Goal: Information Seeking & Learning: Learn about a topic

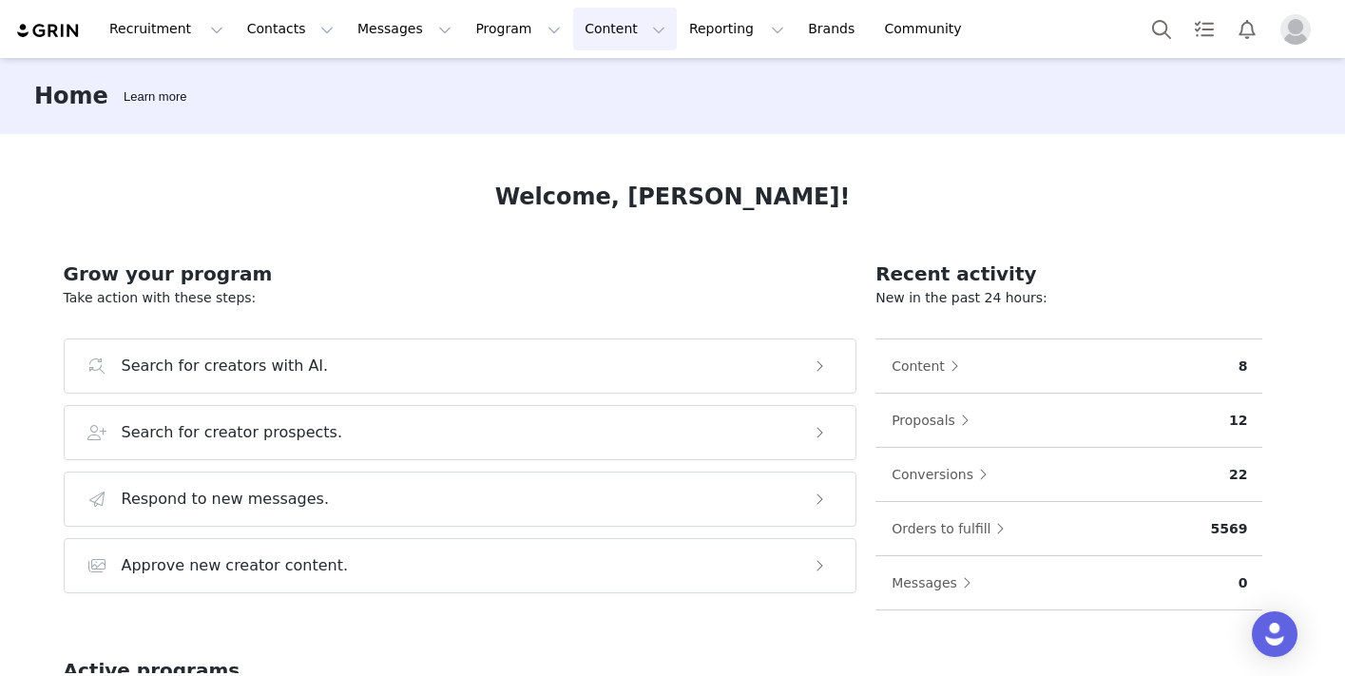
click at [573, 38] on button "Content Content" at bounding box center [625, 29] width 104 height 43
click at [595, 87] on p "Creator Content" at bounding box center [603, 84] width 106 height 20
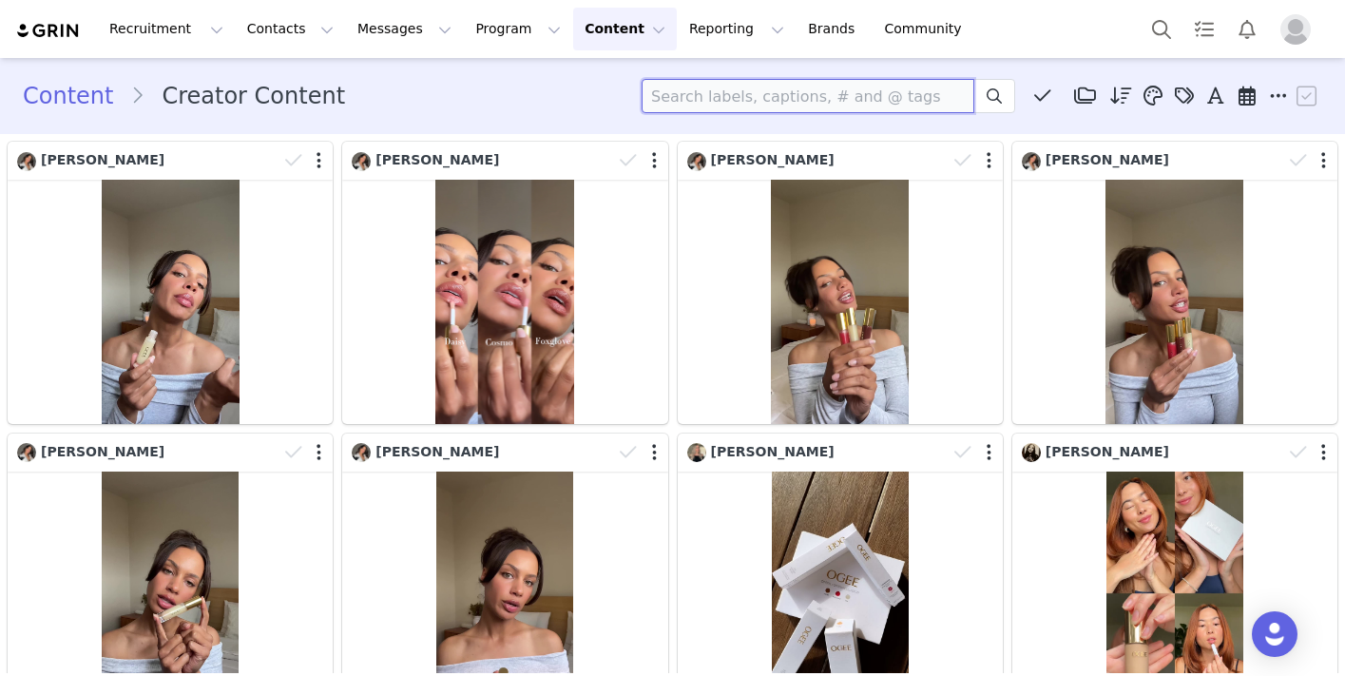
click at [681, 92] on input at bounding box center [808, 96] width 333 height 34
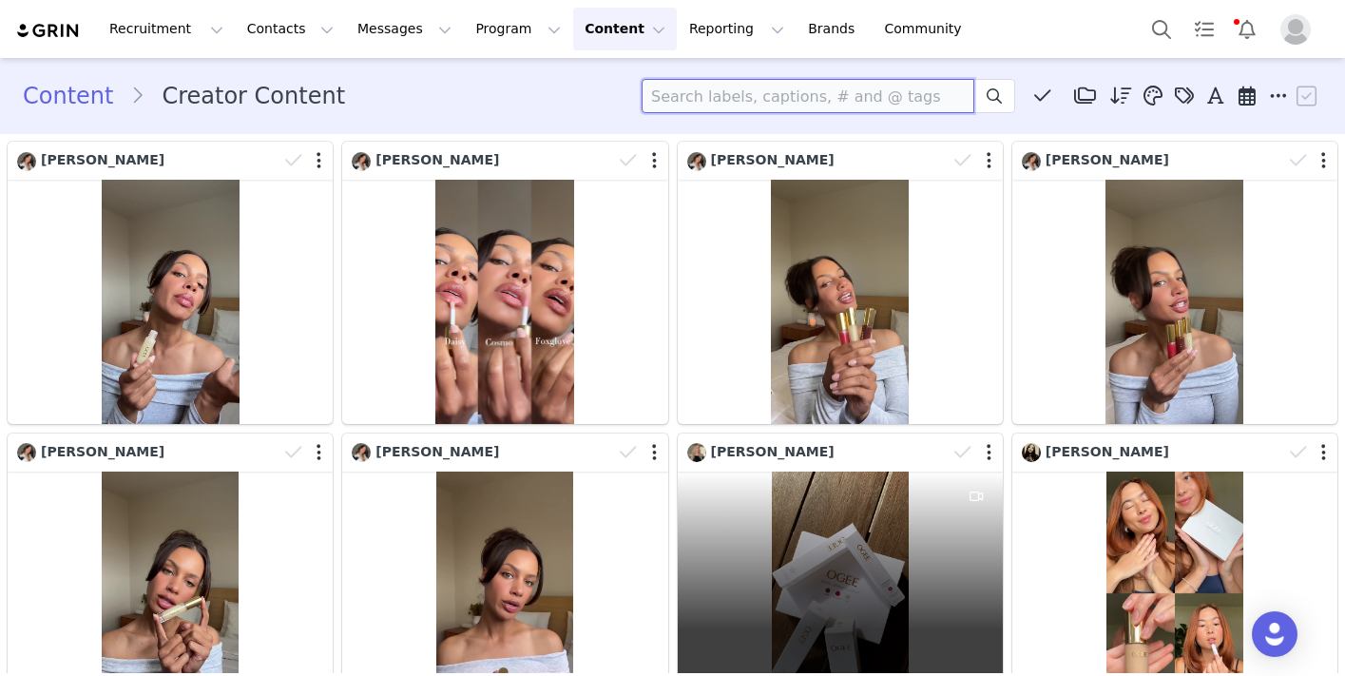
scroll to position [10, 0]
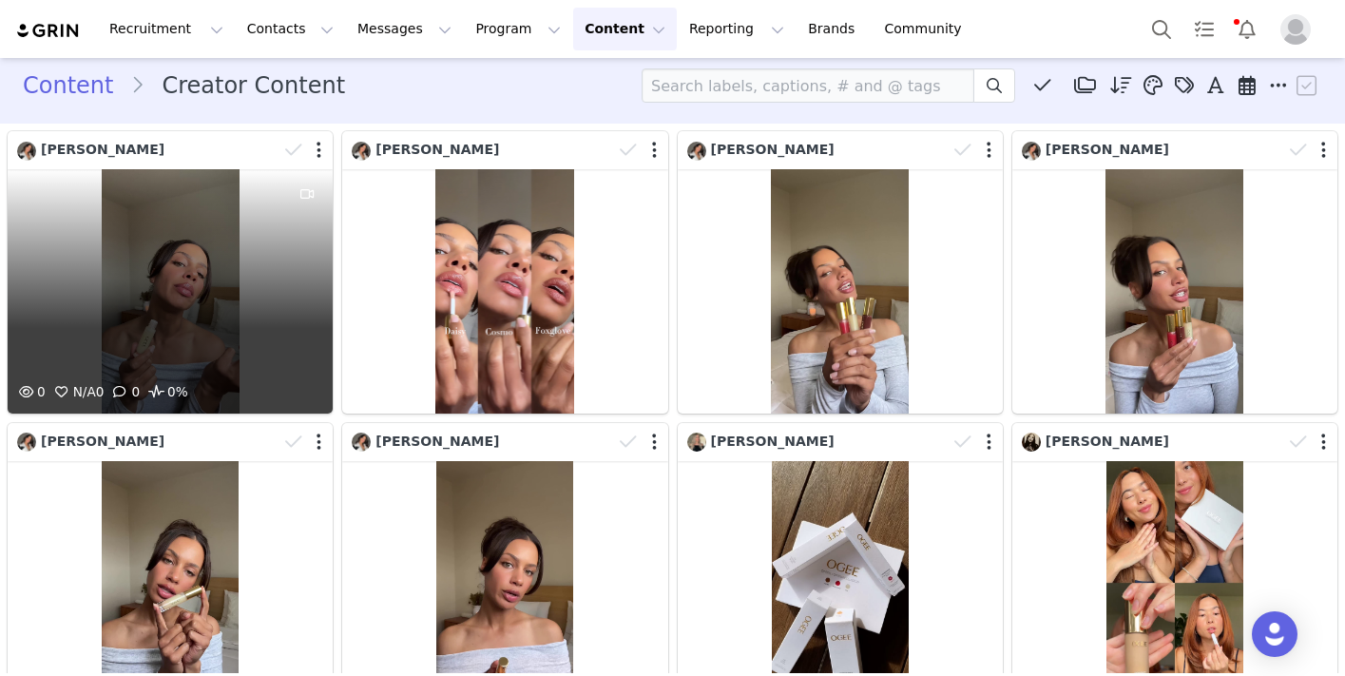
click at [203, 342] on div "0 N/A 0 0 0%" at bounding box center [170, 291] width 325 height 244
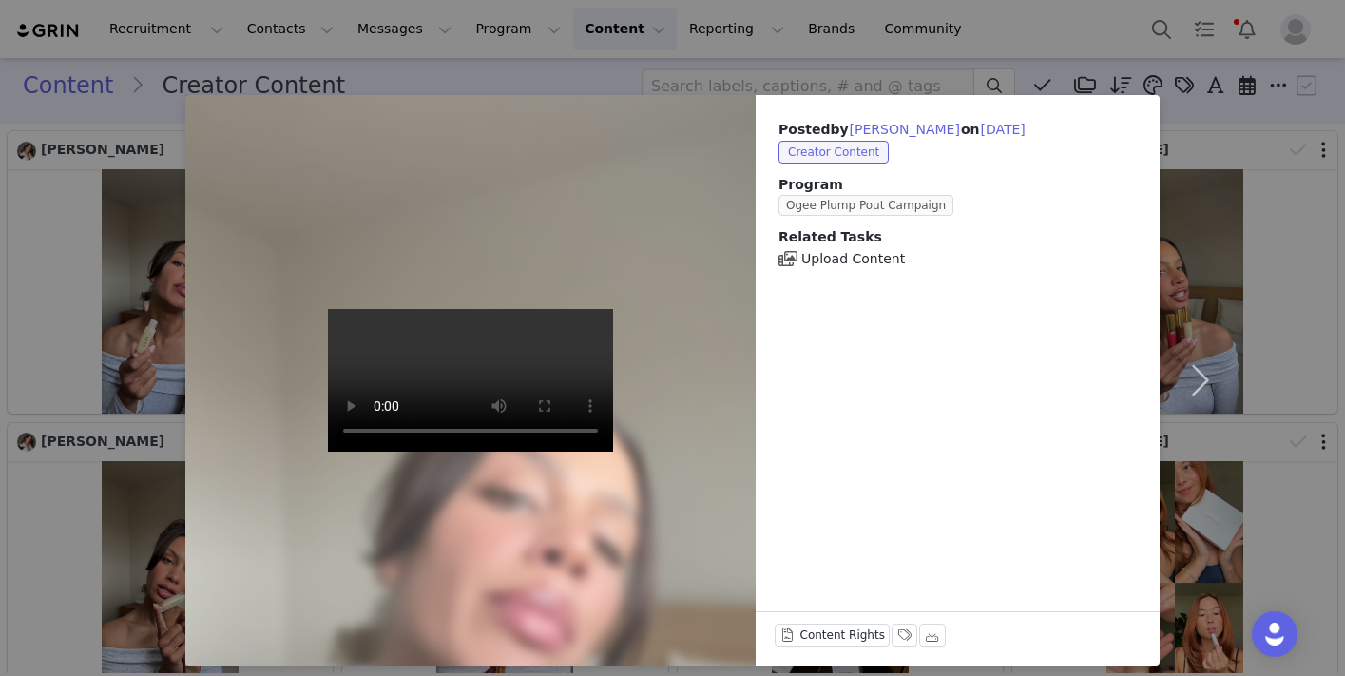
click at [438, 377] on video at bounding box center [470, 380] width 285 height 143
click at [328, 452] on video at bounding box center [470, 380] width 285 height 143
click at [1158, 112] on div "Posted by [PERSON_NAME] on [DATE] Creator Content Program Ogee Plump Pout Campa…" at bounding box center [958, 194] width 404 height 198
click at [132, 360] on div "Posted by [PERSON_NAME] on [DATE] Creator Content Program Ogee Plump Pout Campa…" at bounding box center [672, 338] width 1345 height 676
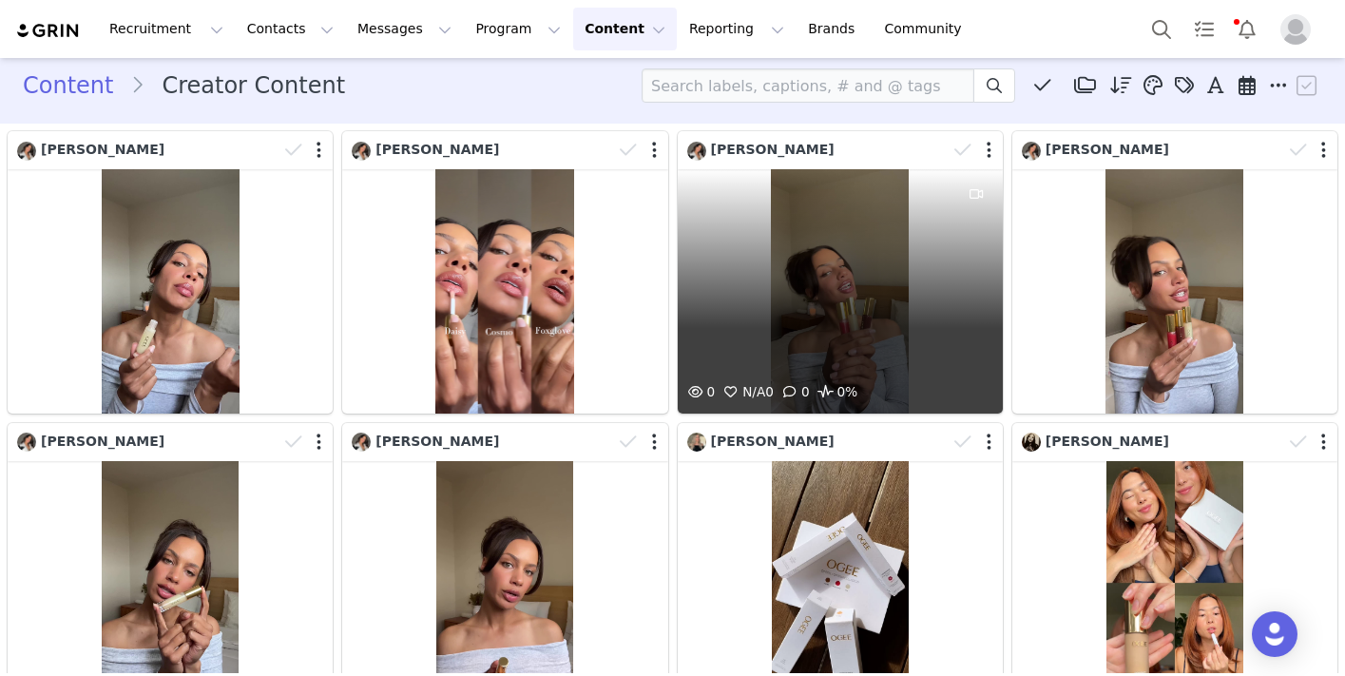
click at [759, 352] on div "0 N/A 0 0 0%" at bounding box center [840, 291] width 325 height 244
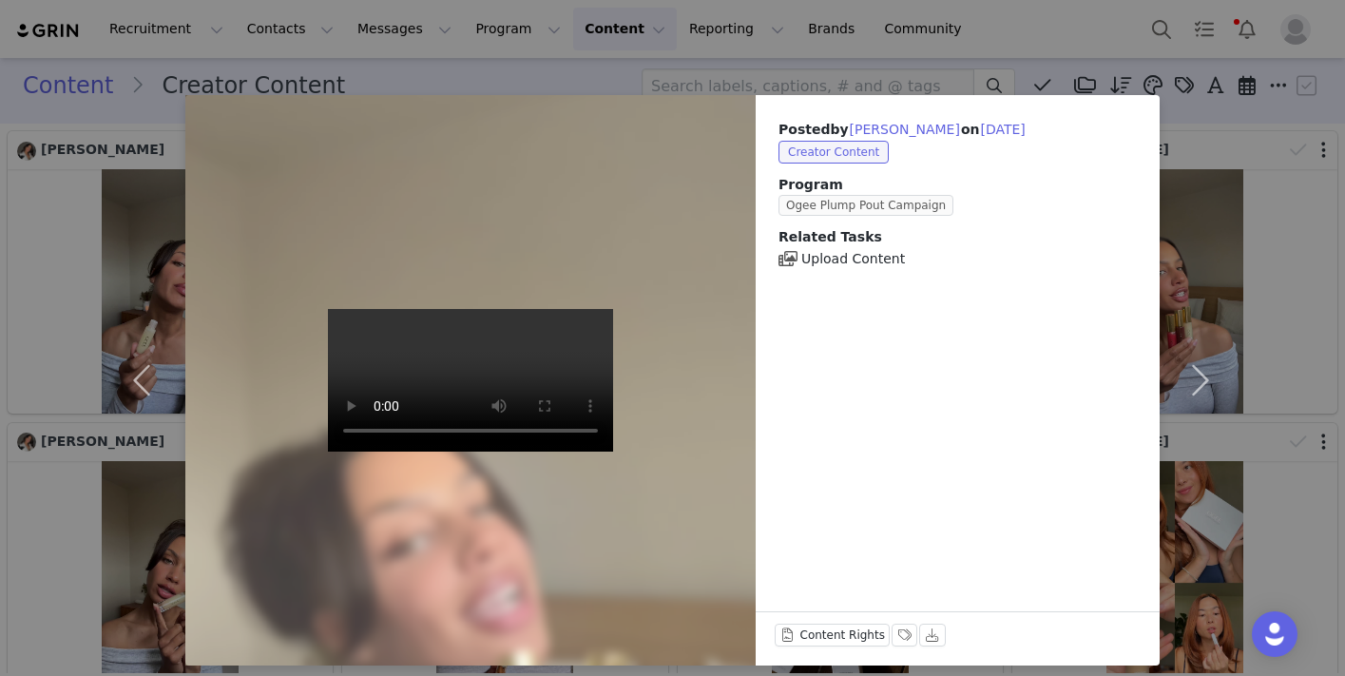
click at [465, 399] on video at bounding box center [470, 380] width 285 height 143
click at [742, 71] on div "Posted by [PERSON_NAME] on [DATE] Creator Content Program Ogee Plump Pout Campa…" at bounding box center [672, 338] width 1345 height 676
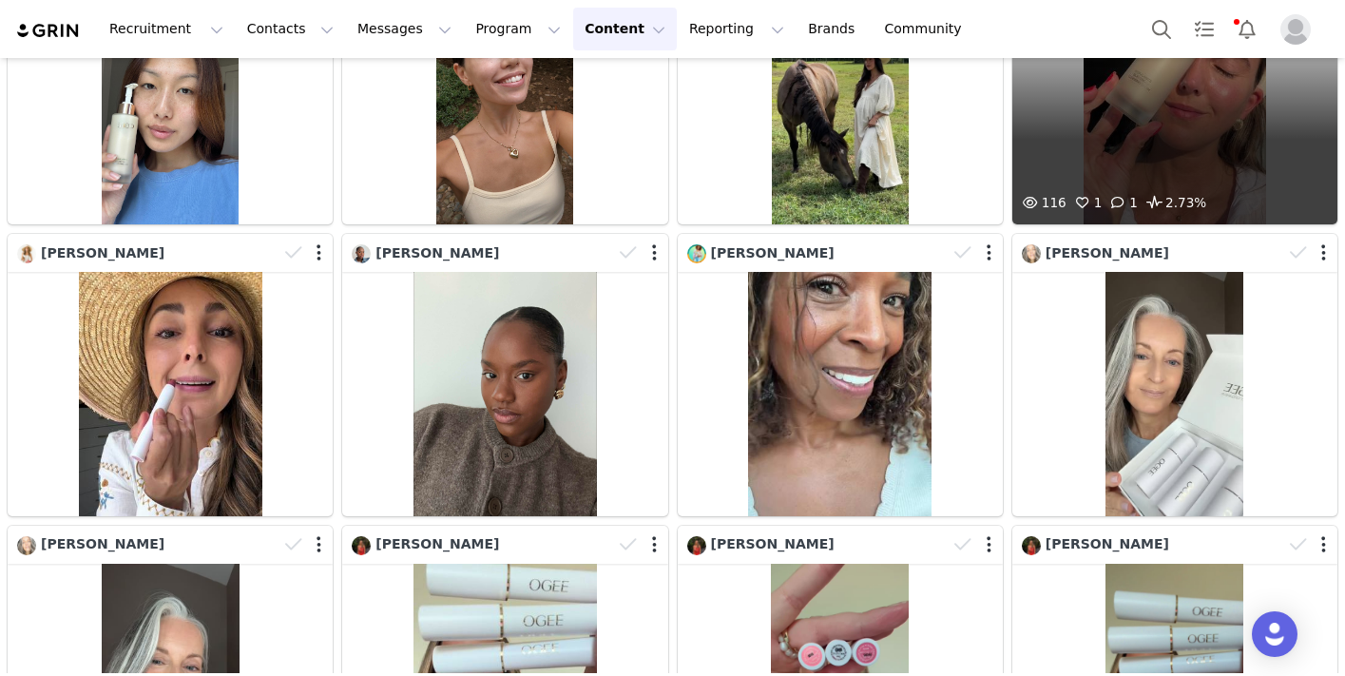
scroll to position [12738, 0]
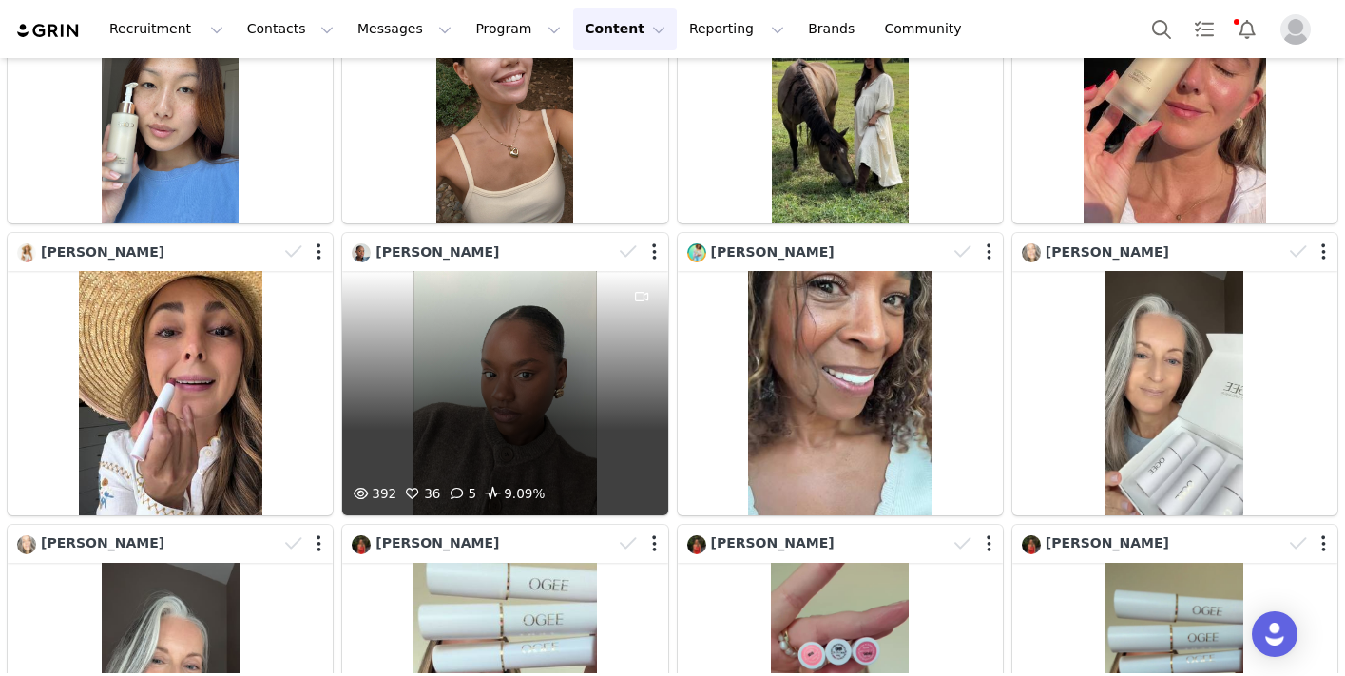
click at [605, 434] on div "392 36 5 9.09%" at bounding box center [504, 393] width 325 height 244
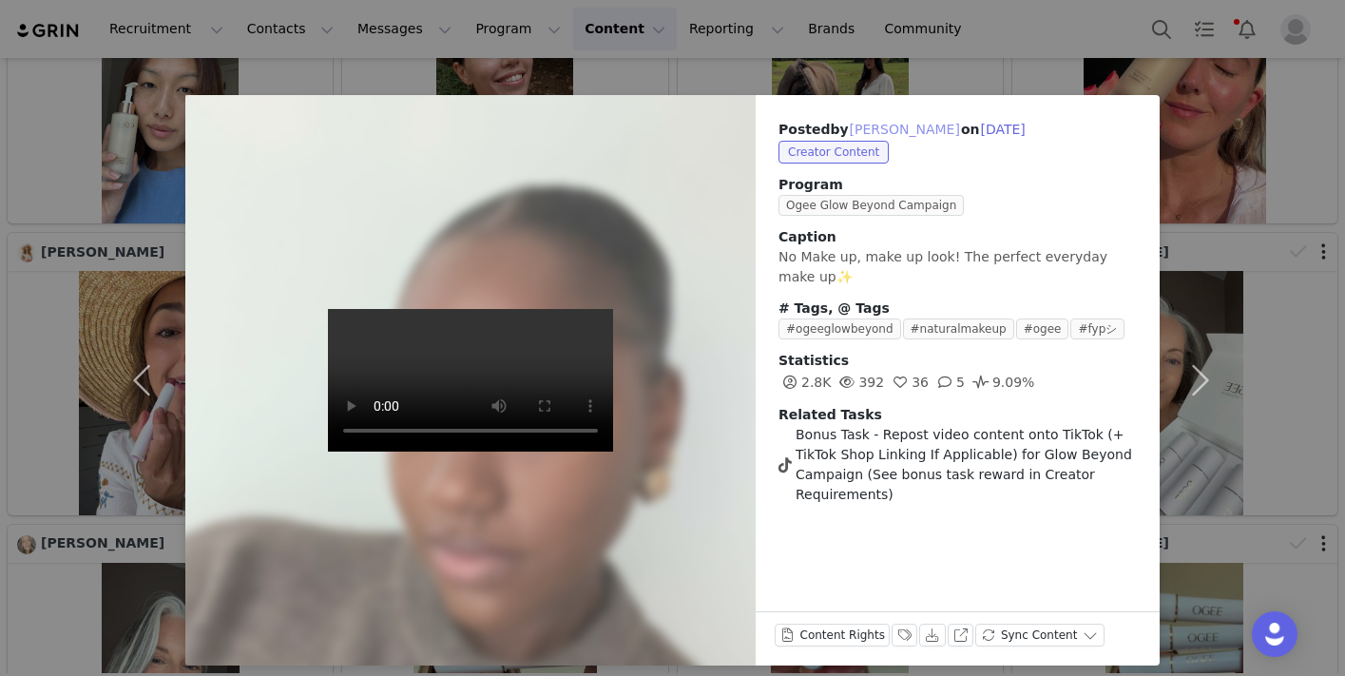
click at [871, 127] on button "[PERSON_NAME]" at bounding box center [905, 129] width 112 height 23
type input "[PERSON_NAME]"
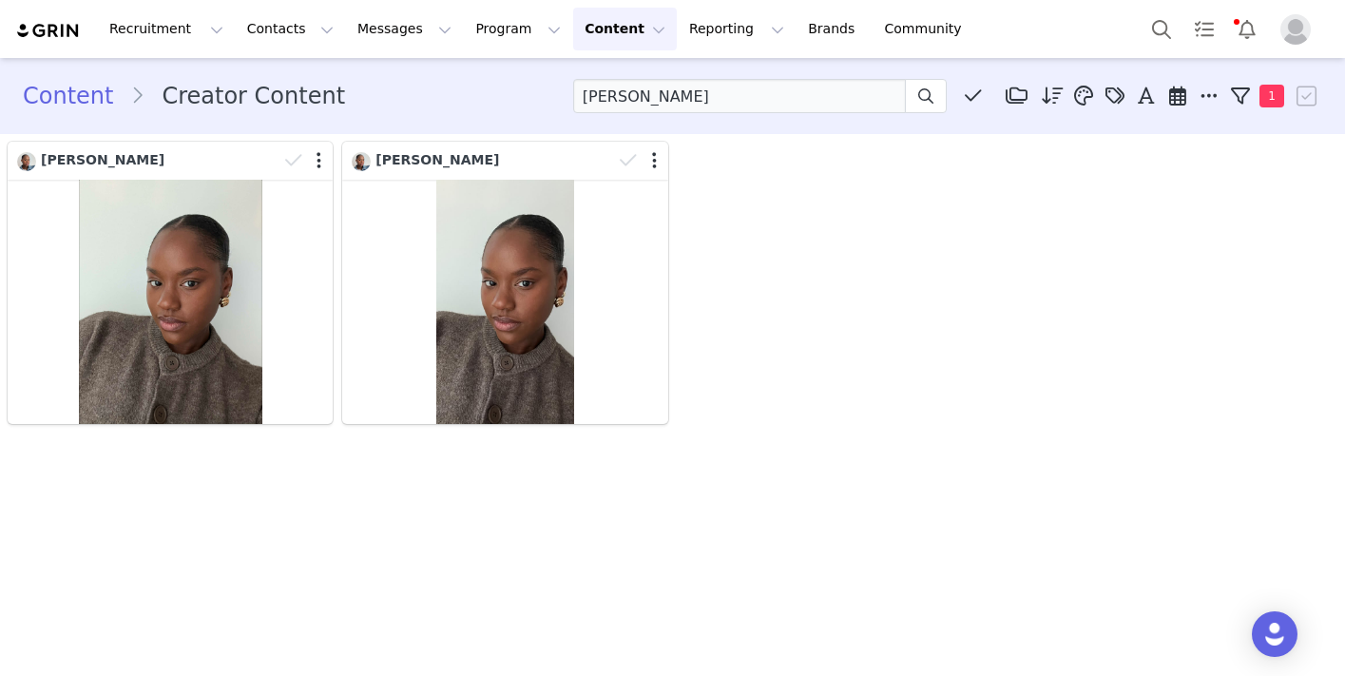
scroll to position [0, 0]
click at [745, 71] on div "Content Creator Content [PERSON_NAME] Media Library (9) Folders No folders have…" at bounding box center [672, 96] width 1345 height 65
drag, startPoint x: 736, startPoint y: 76, endPoint x: 723, endPoint y: 78, distance: 13.4
click at [724, 78] on div "Content Creator Content [PERSON_NAME] Media Library (9) Folders No folders have…" at bounding box center [672, 96] width 1345 height 65
drag, startPoint x: 716, startPoint y: 88, endPoint x: 621, endPoint y: 13, distance: 121.2
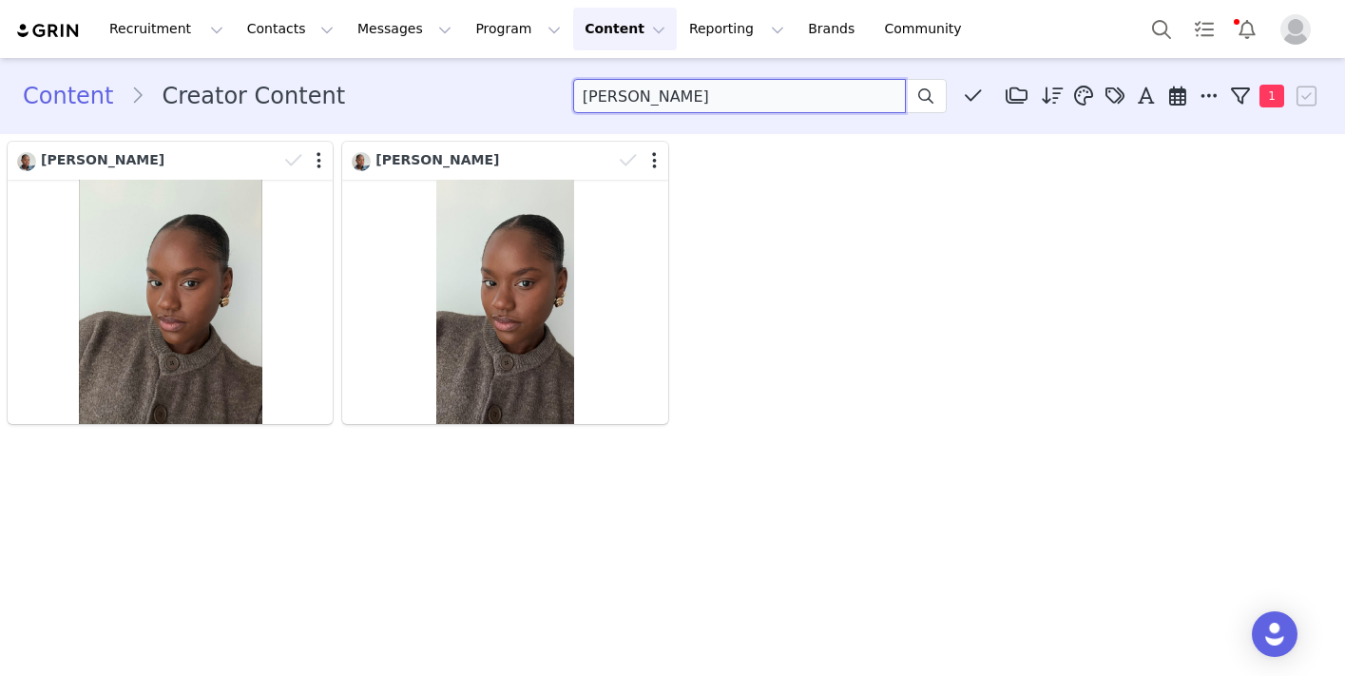
click at [621, 13] on div "Recruitment Recruitment Creator Search Curated Lists Landing Pages Web Extensio…" at bounding box center [672, 338] width 1345 height 676
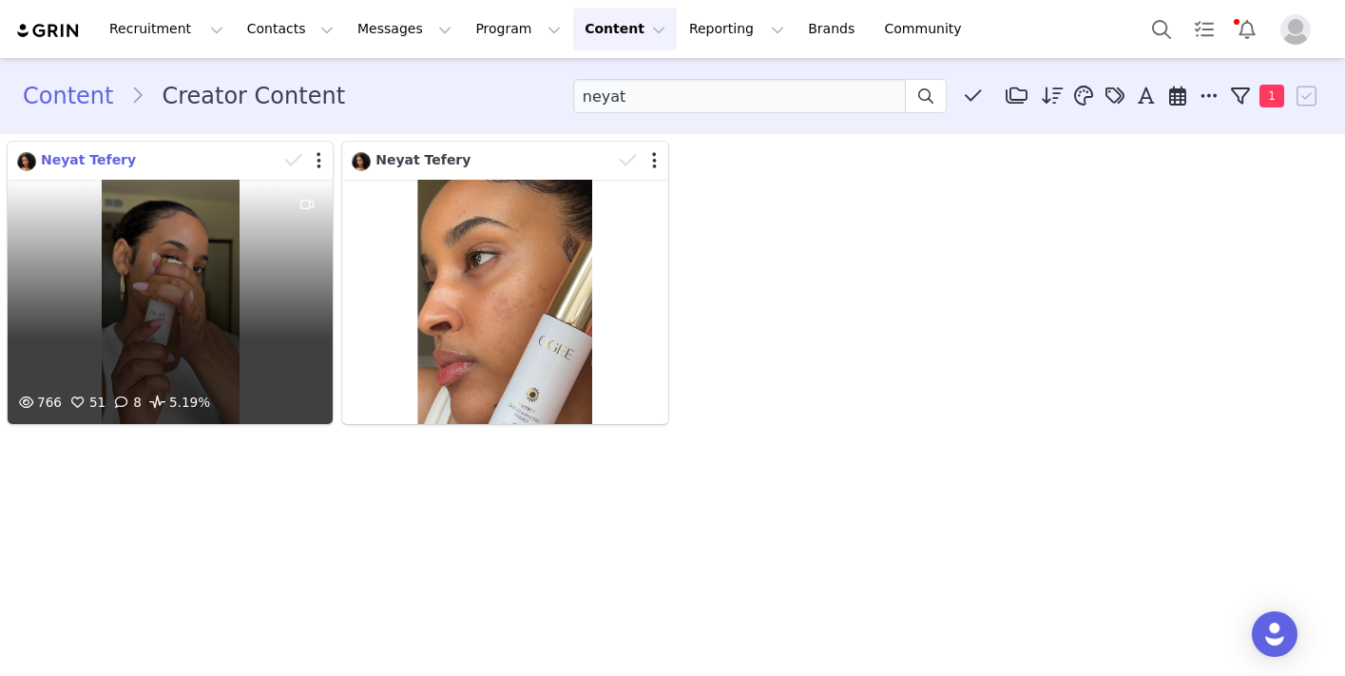
click at [108, 162] on span "Neyat Tefery" at bounding box center [88, 159] width 95 height 15
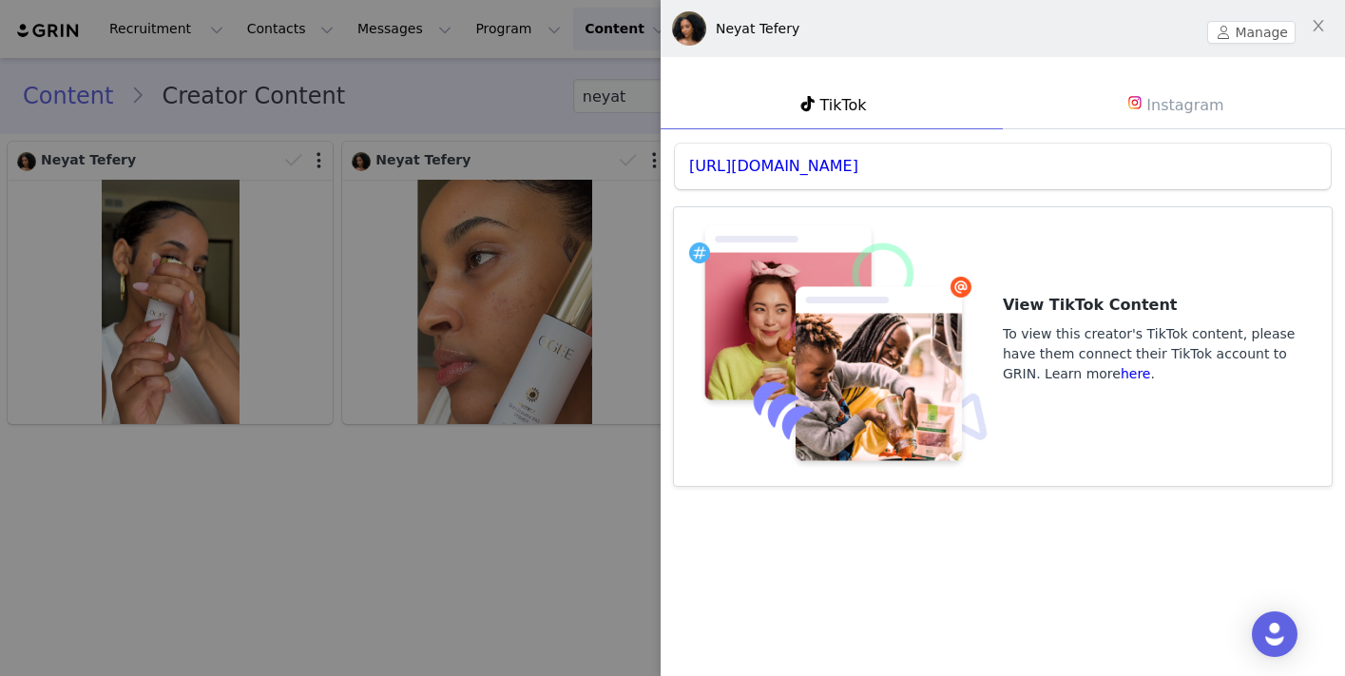
click at [576, 287] on div at bounding box center [672, 338] width 1345 height 676
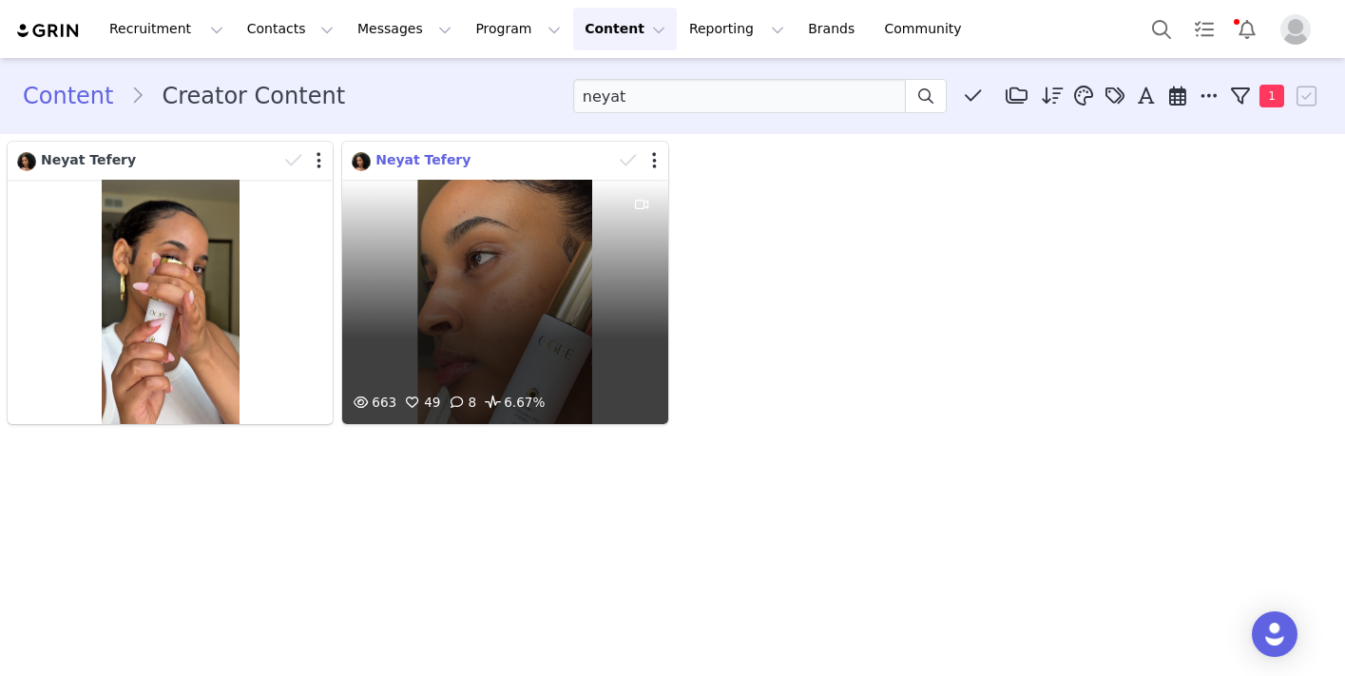
click at [412, 164] on span "Neyat Tefery" at bounding box center [423, 159] width 95 height 15
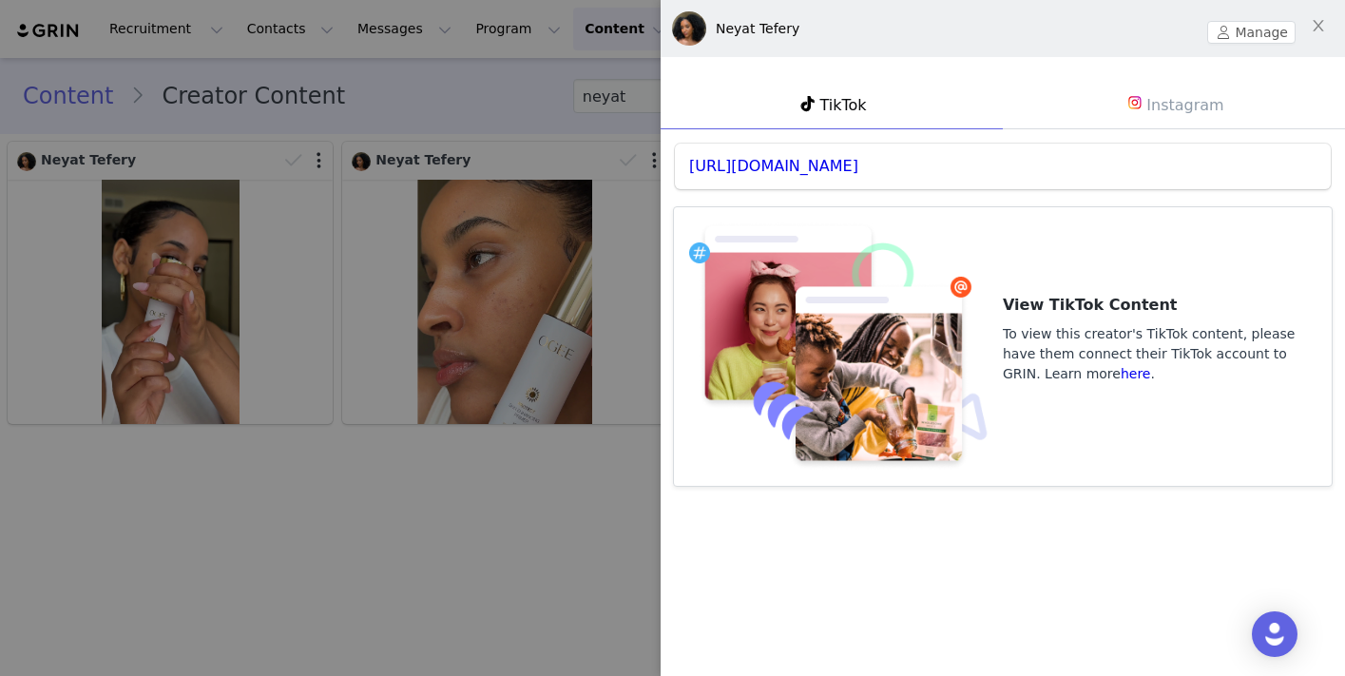
click at [1158, 96] on link "Instagram" at bounding box center [1174, 104] width 342 height 49
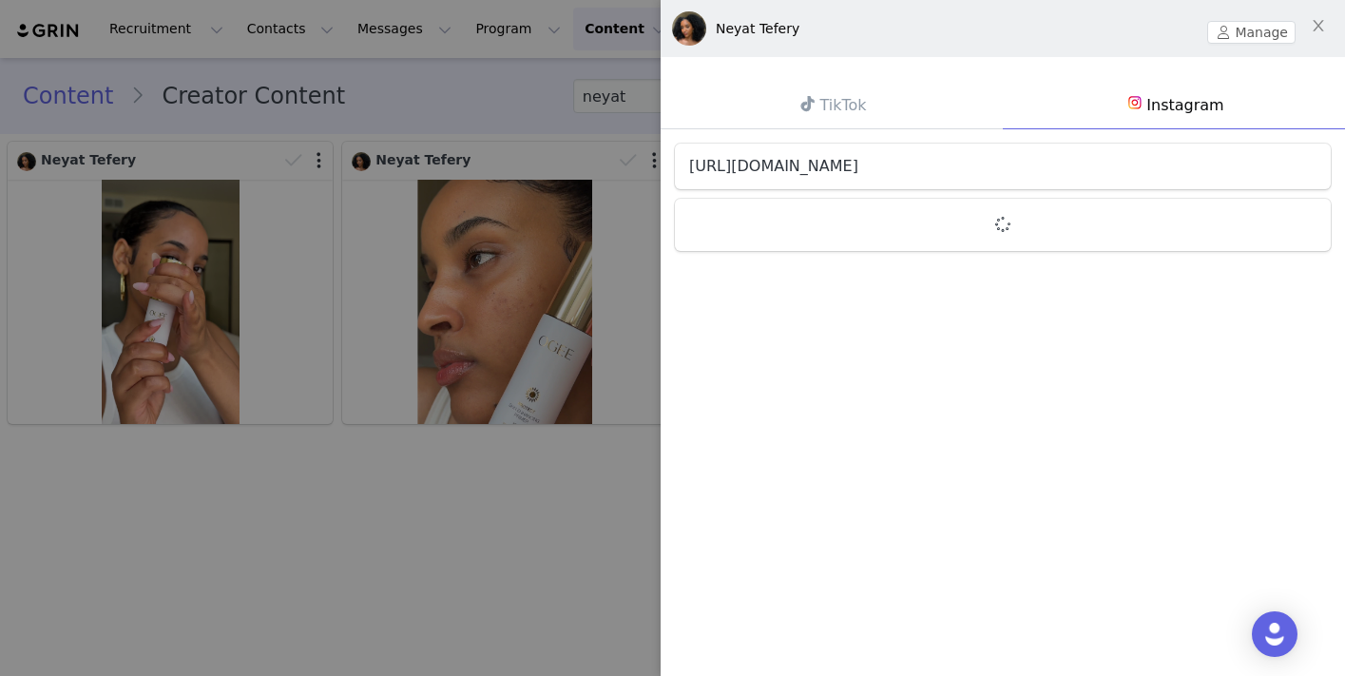
click at [859, 164] on link "[URL][DOMAIN_NAME]" at bounding box center [773, 166] width 169 height 18
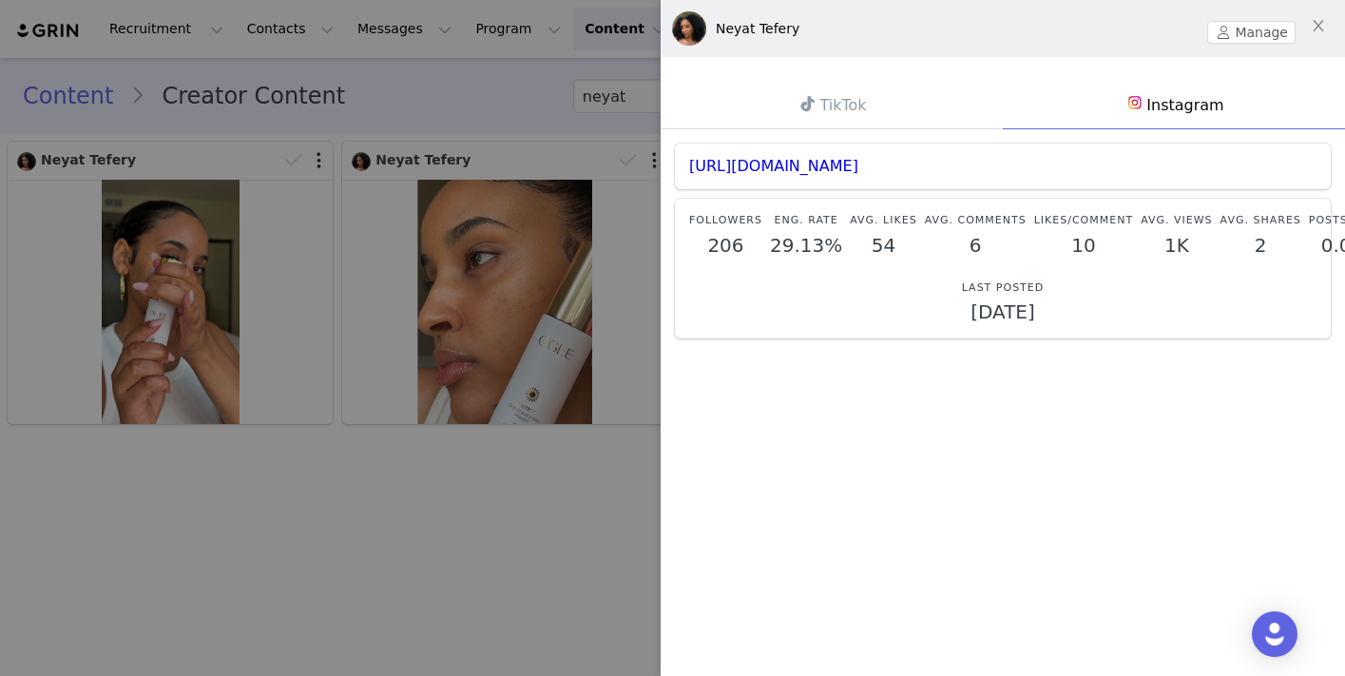
click at [536, 209] on div at bounding box center [672, 338] width 1345 height 676
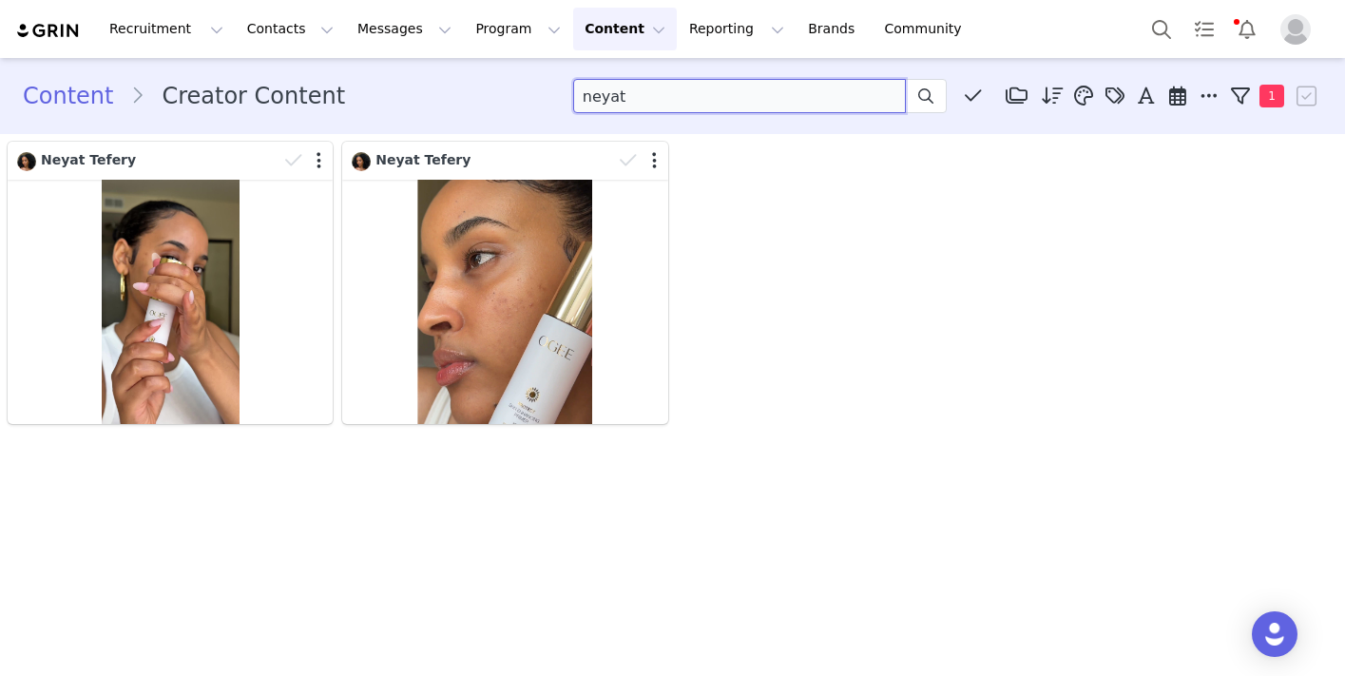
click at [650, 102] on input "neyat" at bounding box center [739, 96] width 333 height 34
drag, startPoint x: 649, startPoint y: 98, endPoint x: 557, endPoint y: 70, distance: 96.3
click at [557, 70] on div "Content Creator Content neyat Media Library (9) Folders No folders have been cr…" at bounding box center [672, 96] width 1345 height 65
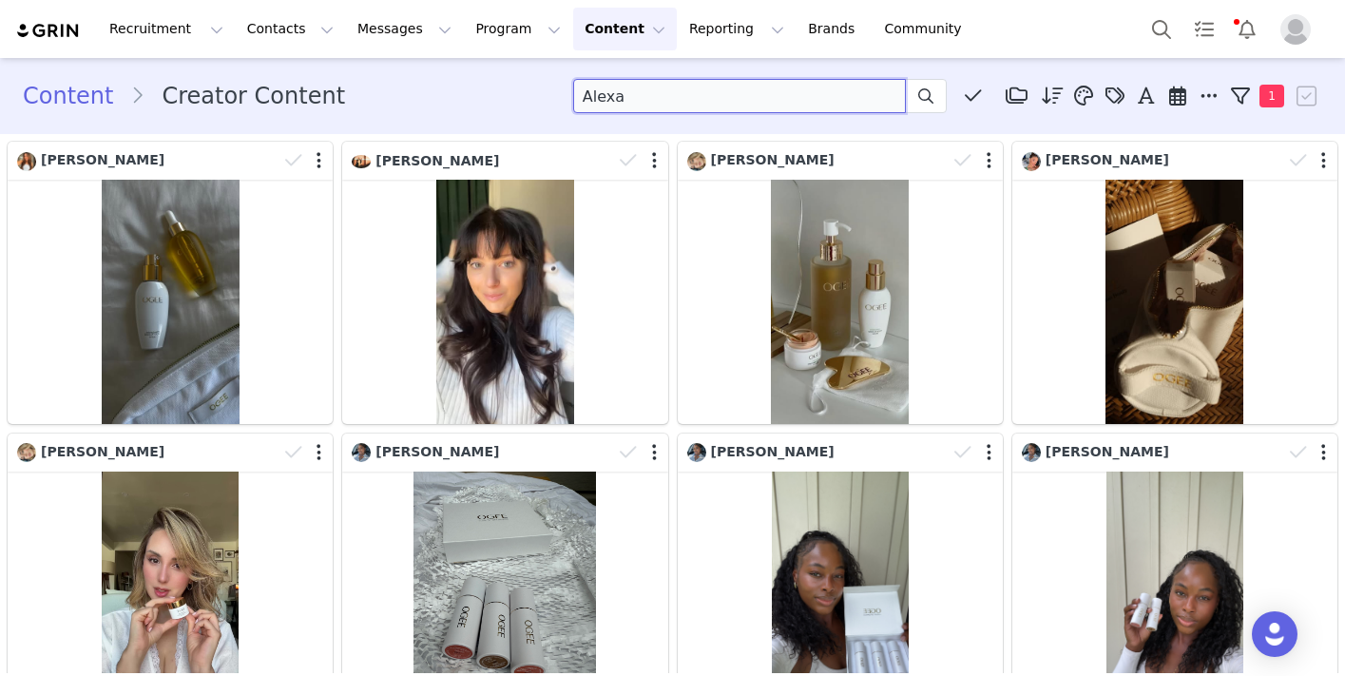
click at [590, 102] on input "Alexa" at bounding box center [739, 96] width 333 height 34
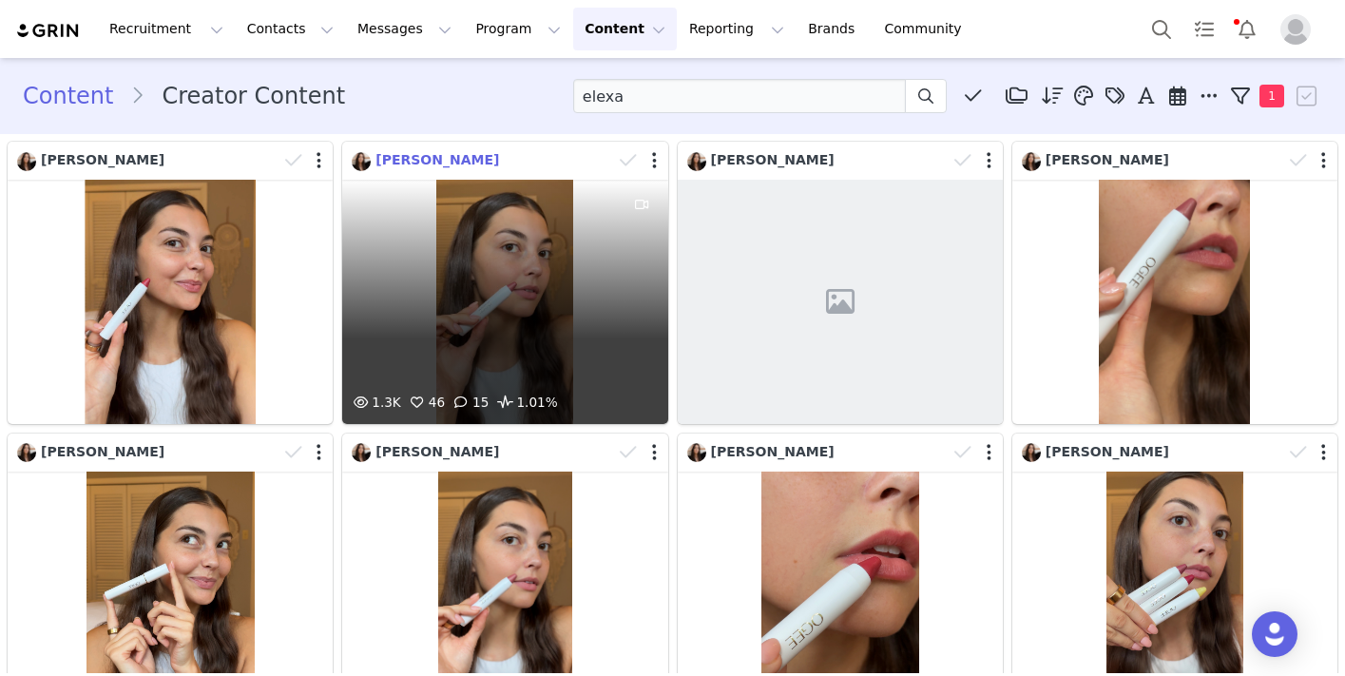
click at [396, 167] on span "[PERSON_NAME]" at bounding box center [438, 159] width 124 height 15
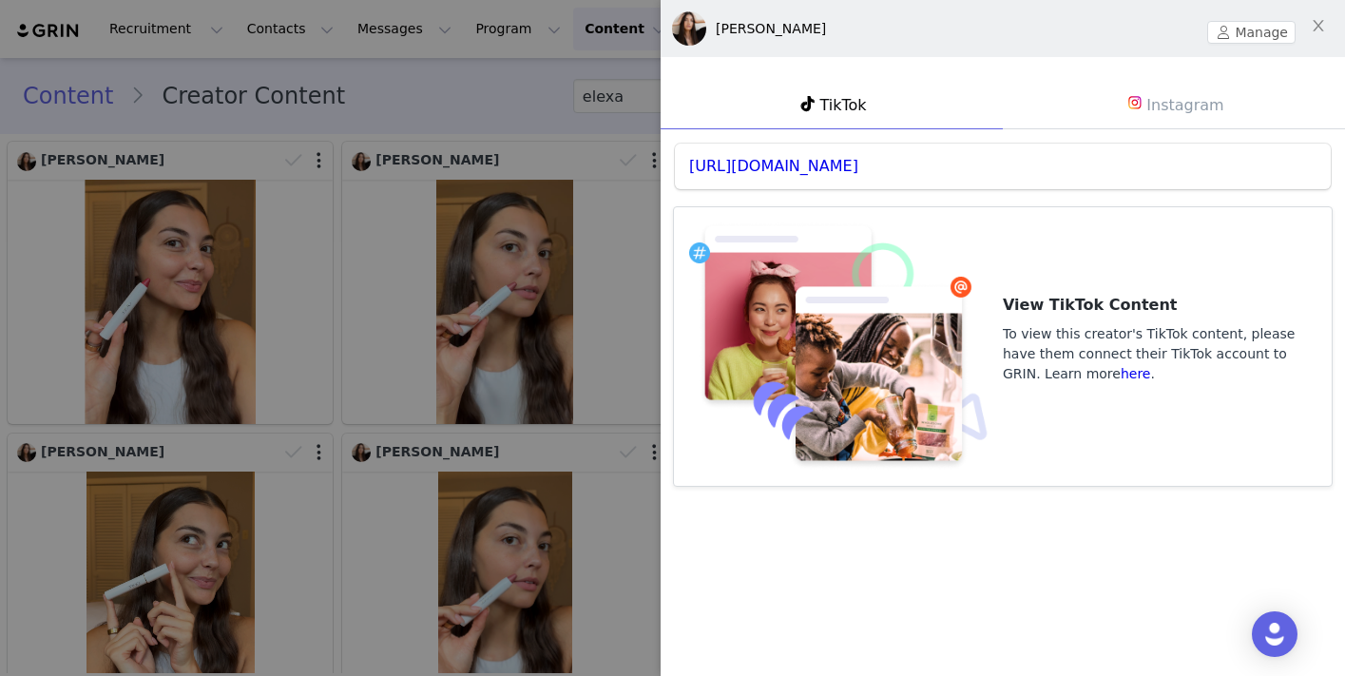
click at [1191, 112] on link "Instagram" at bounding box center [1174, 104] width 342 height 49
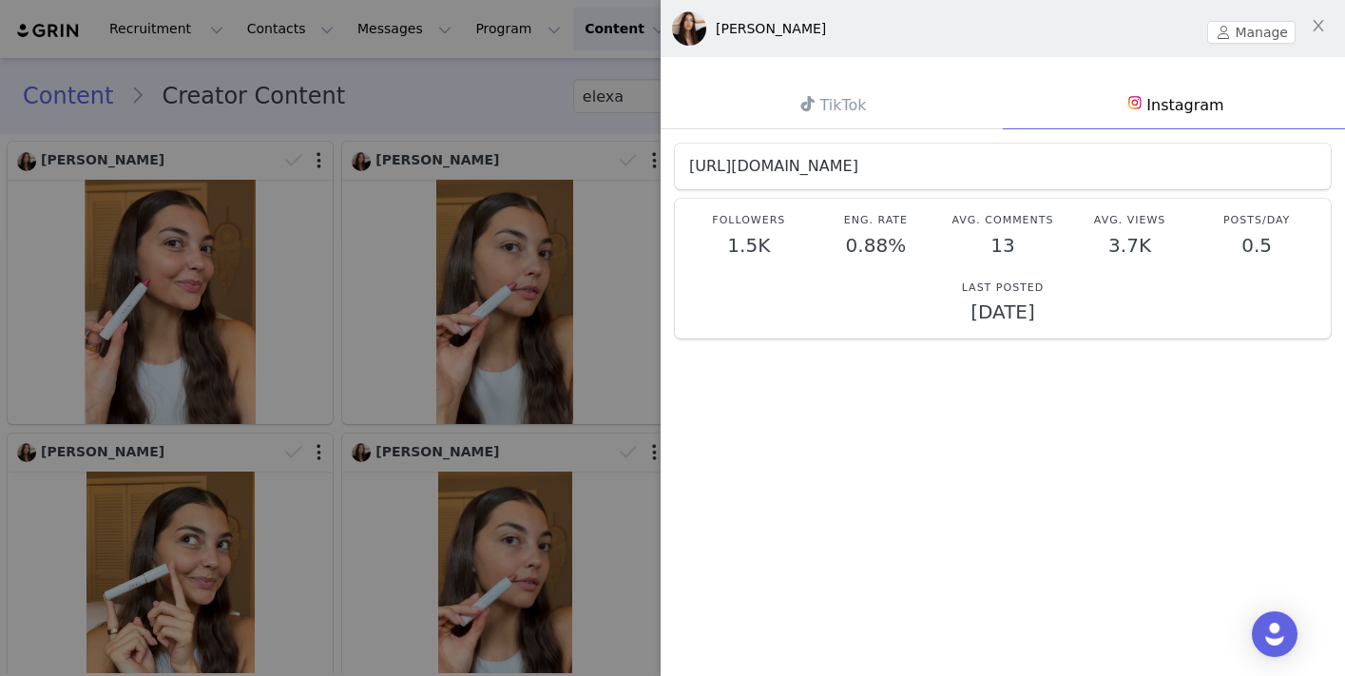
click at [859, 168] on link "[URL][DOMAIN_NAME]" at bounding box center [773, 166] width 169 height 18
click at [539, 219] on div at bounding box center [672, 338] width 1345 height 676
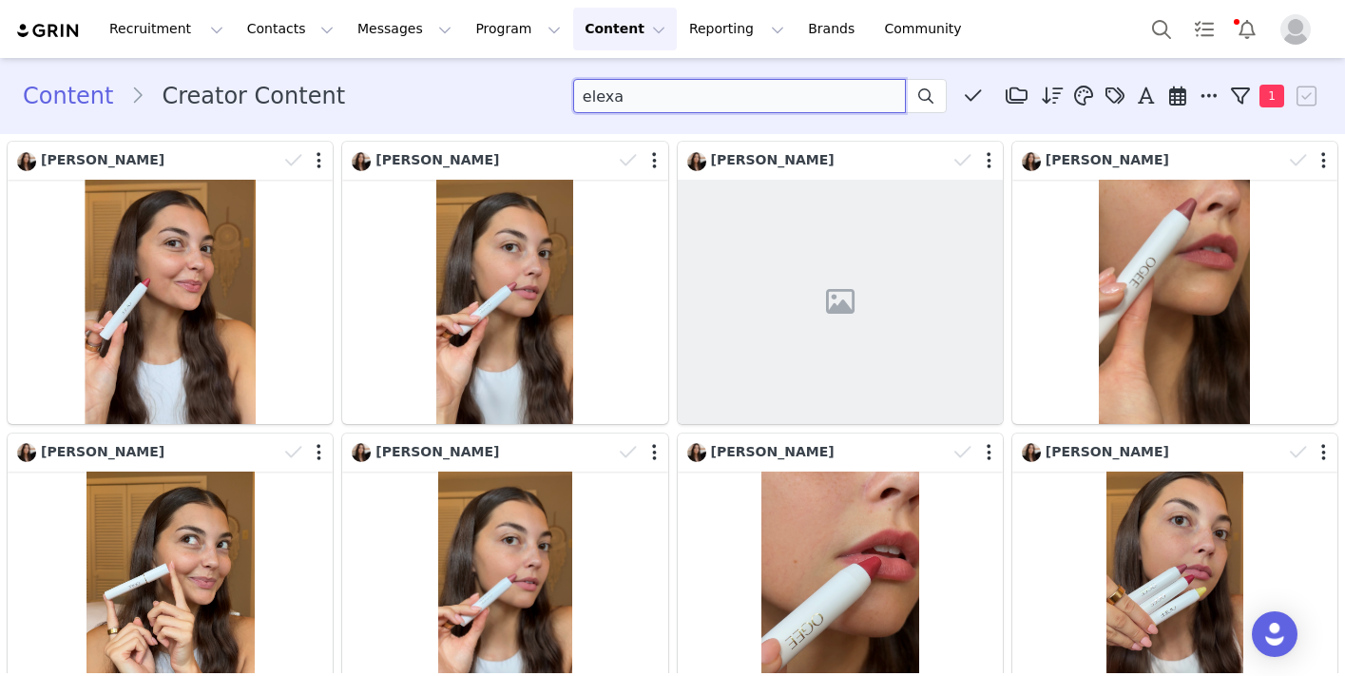
drag, startPoint x: 666, startPoint y: 95, endPoint x: 620, endPoint y: 87, distance: 47.2
click at [620, 87] on input "elexa" at bounding box center [739, 96] width 333 height 34
type input "e"
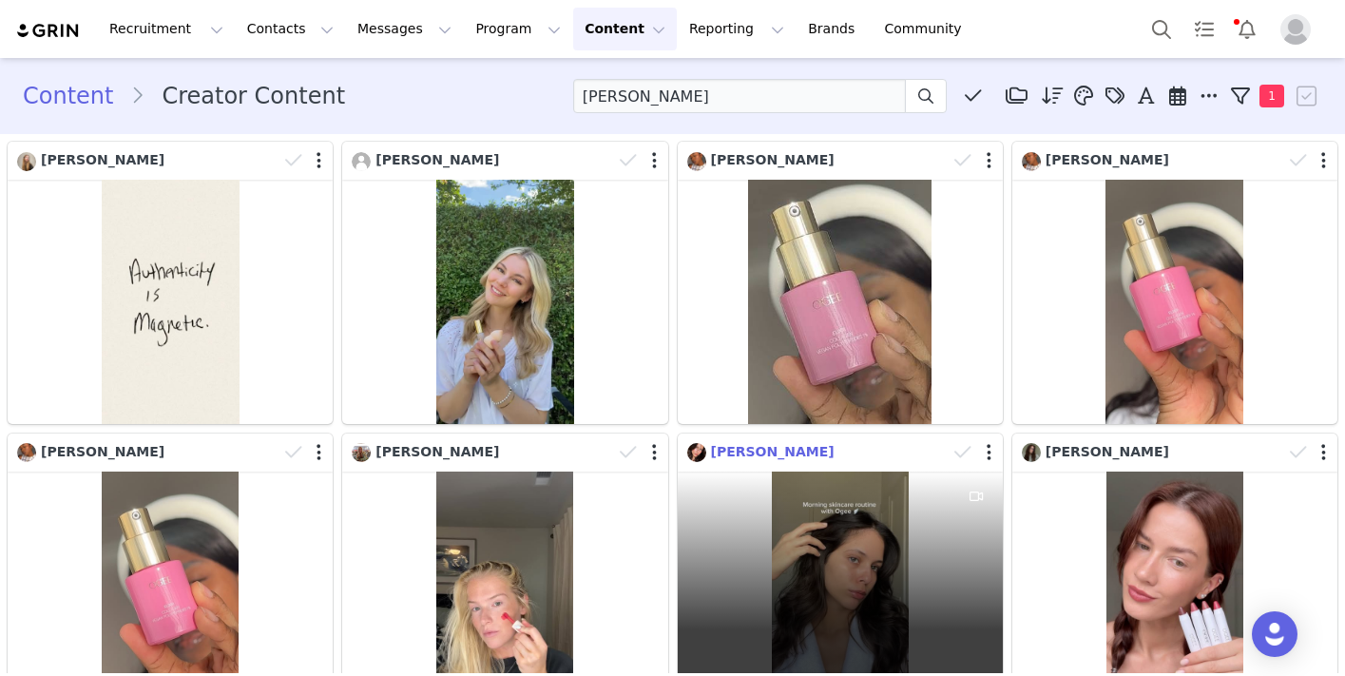
click at [726, 451] on span "[PERSON_NAME]" at bounding box center [773, 451] width 124 height 15
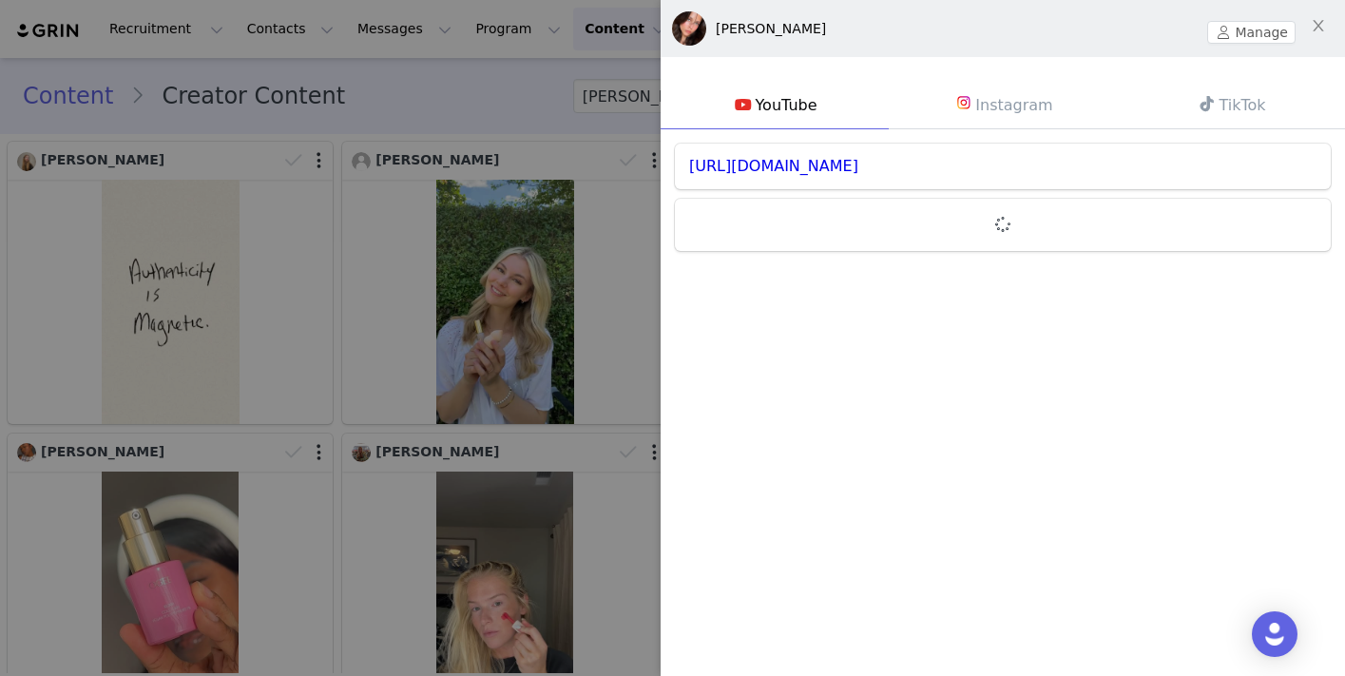
click at [1004, 106] on link "Instagram" at bounding box center [1003, 104] width 228 height 49
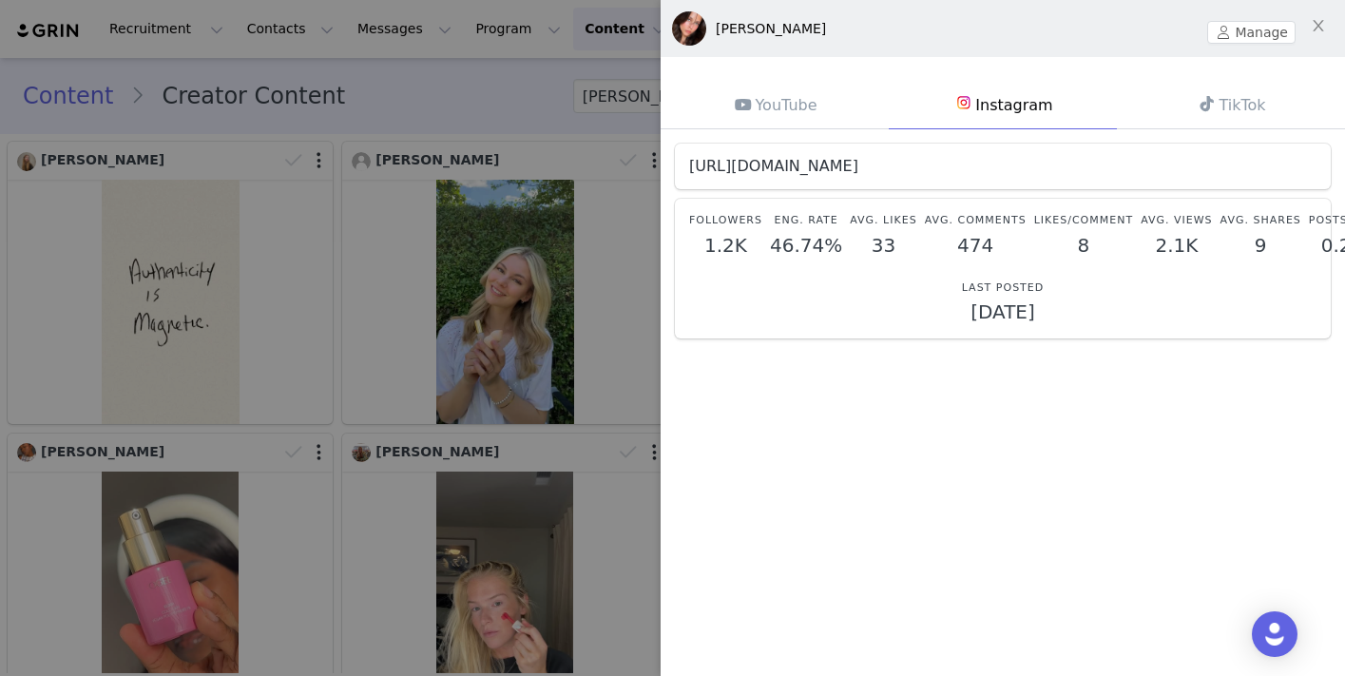
click at [859, 168] on link "[URL][DOMAIN_NAME]" at bounding box center [773, 166] width 169 height 18
click at [608, 561] on div at bounding box center [672, 338] width 1345 height 676
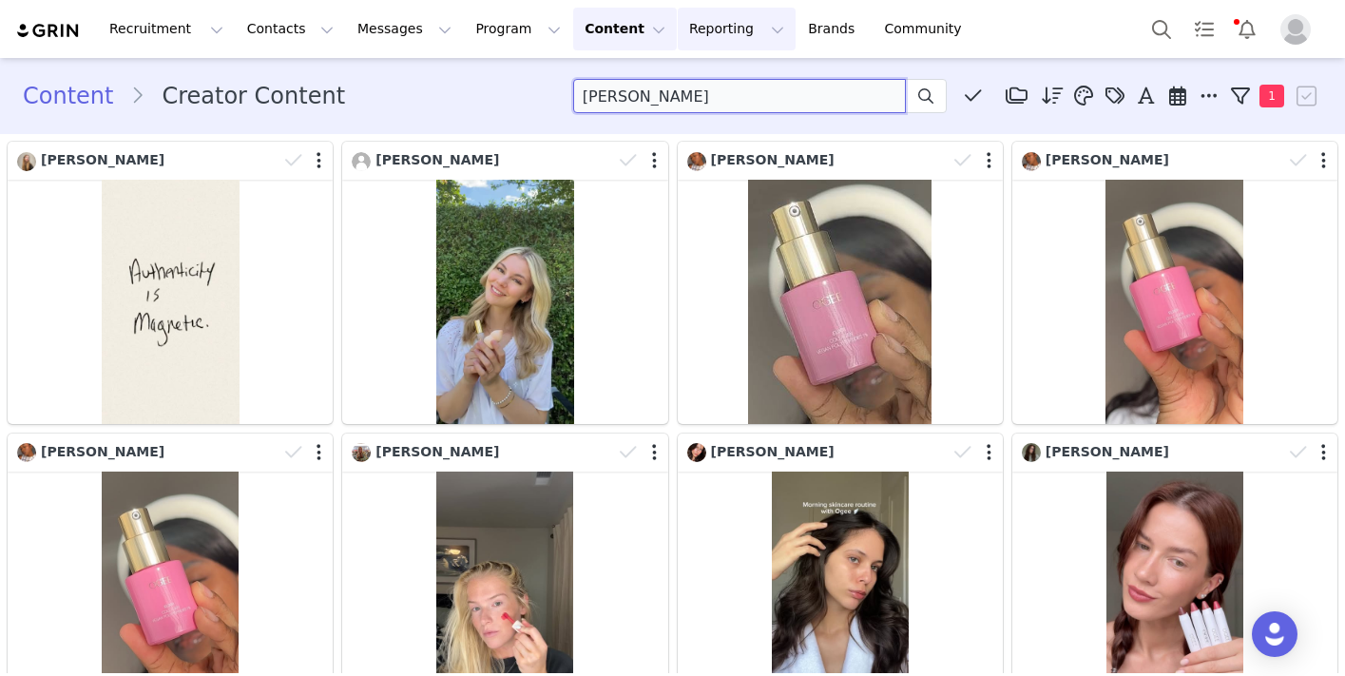
drag, startPoint x: 726, startPoint y: 103, endPoint x: 637, endPoint y: 35, distance: 112.0
click at [637, 35] on div "Recruitment Recruitment Creator Search Curated Lists Landing Pages Web Extensio…" at bounding box center [672, 338] width 1345 height 676
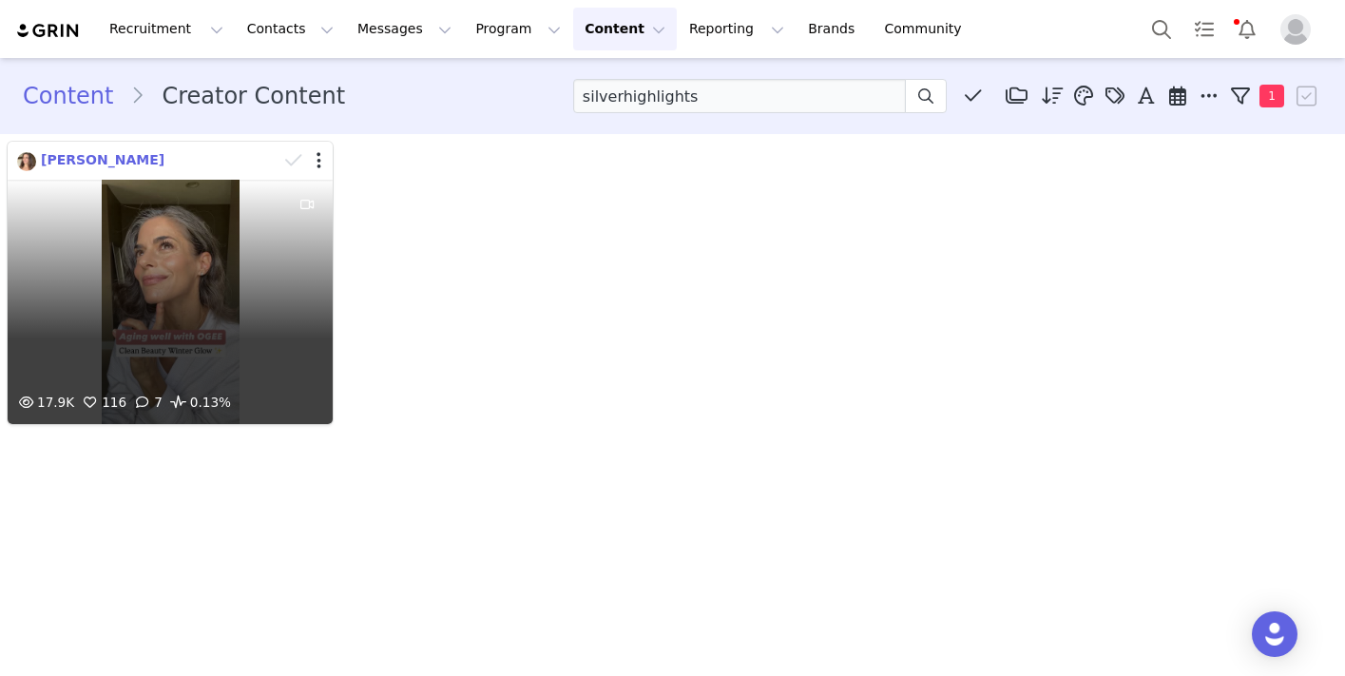
click at [106, 164] on span "[PERSON_NAME]" at bounding box center [103, 159] width 124 height 15
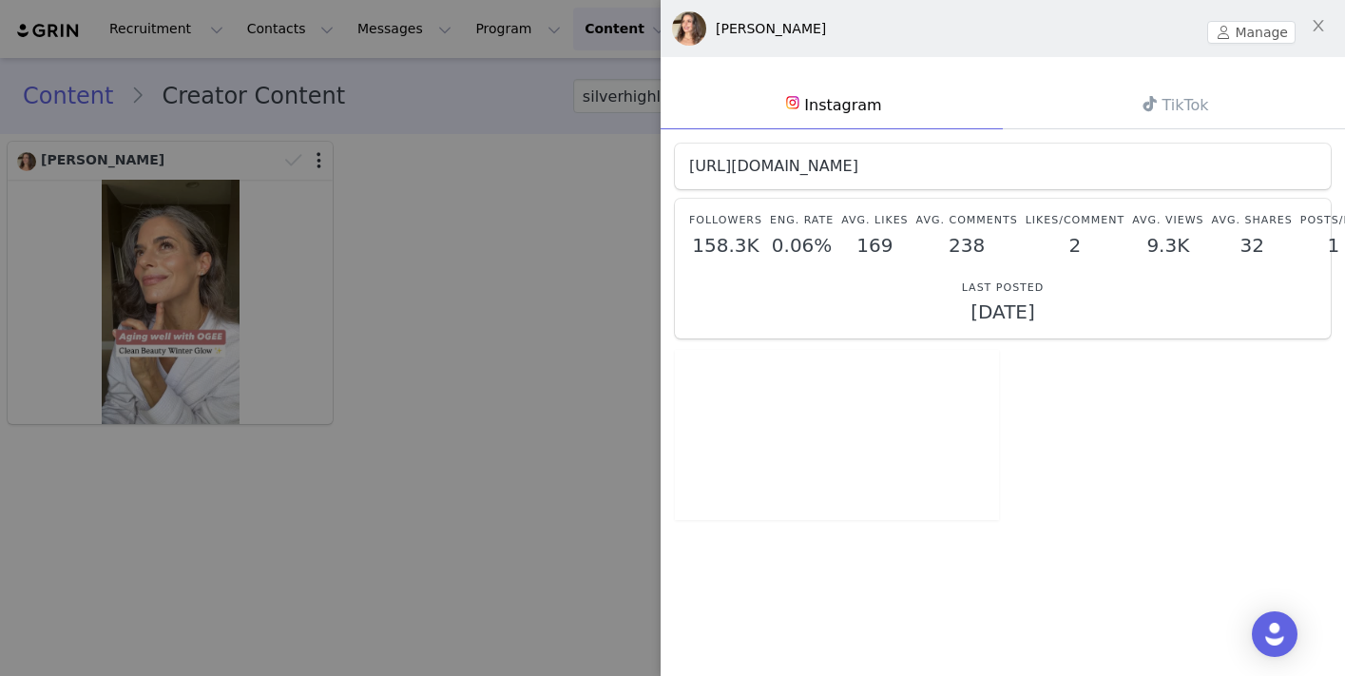
click at [859, 164] on link "[URL][DOMAIN_NAME]" at bounding box center [773, 166] width 169 height 18
click at [542, 168] on div at bounding box center [672, 338] width 1345 height 676
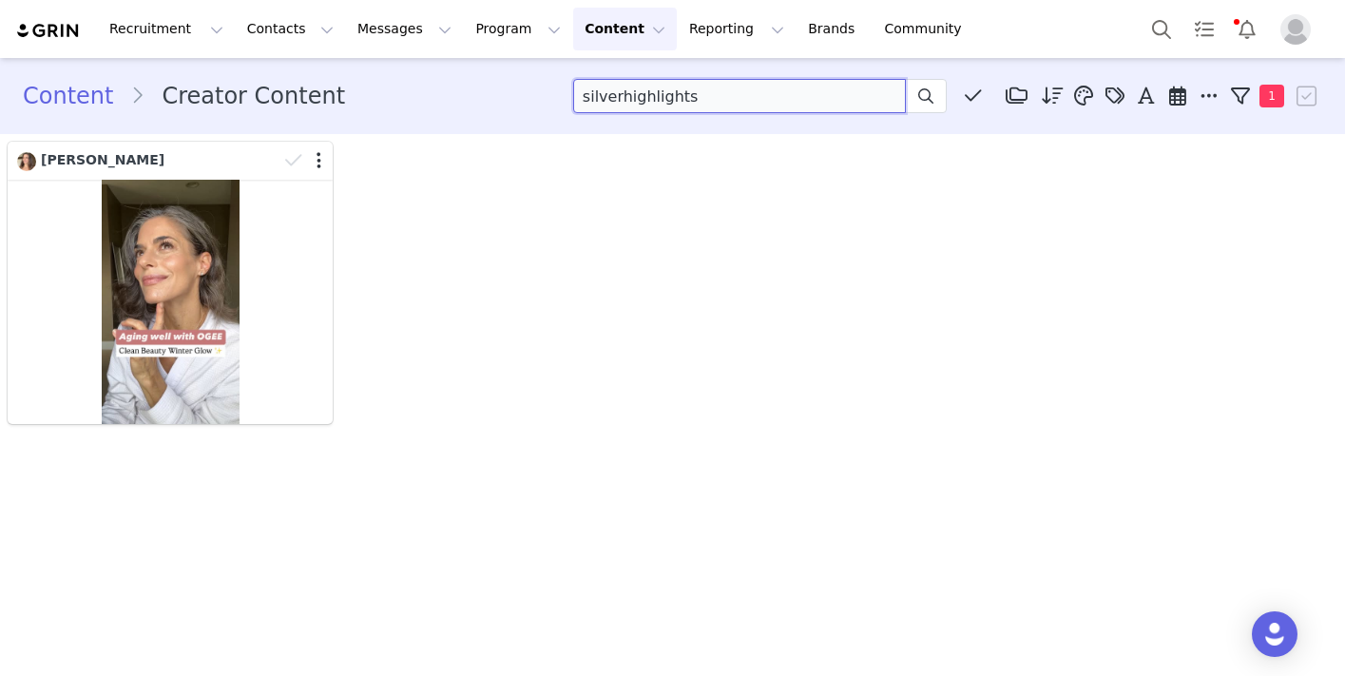
drag, startPoint x: 707, startPoint y: 97, endPoint x: 625, endPoint y: 49, distance: 95.4
click at [625, 49] on div "Recruitment Recruitment Creator Search Curated Lists Landing Pages Web Extensio…" at bounding box center [672, 338] width 1345 height 676
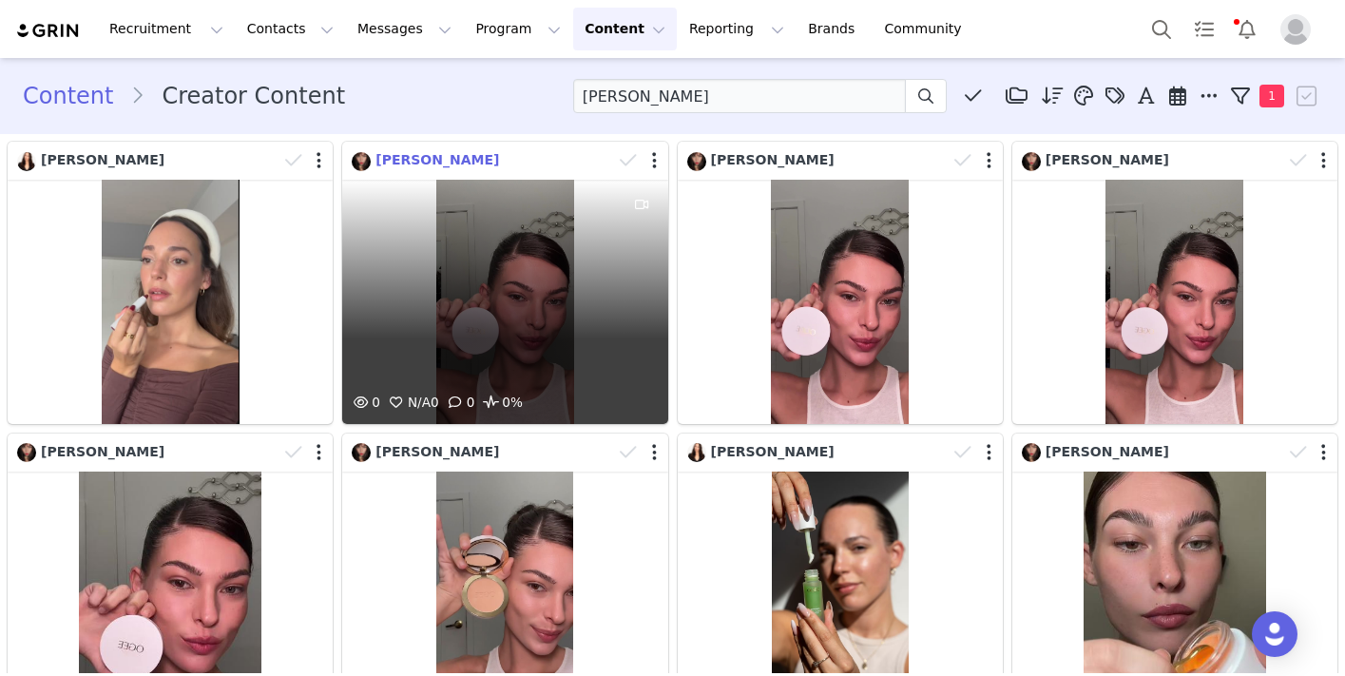
click at [426, 157] on span "[PERSON_NAME]" at bounding box center [438, 159] width 124 height 15
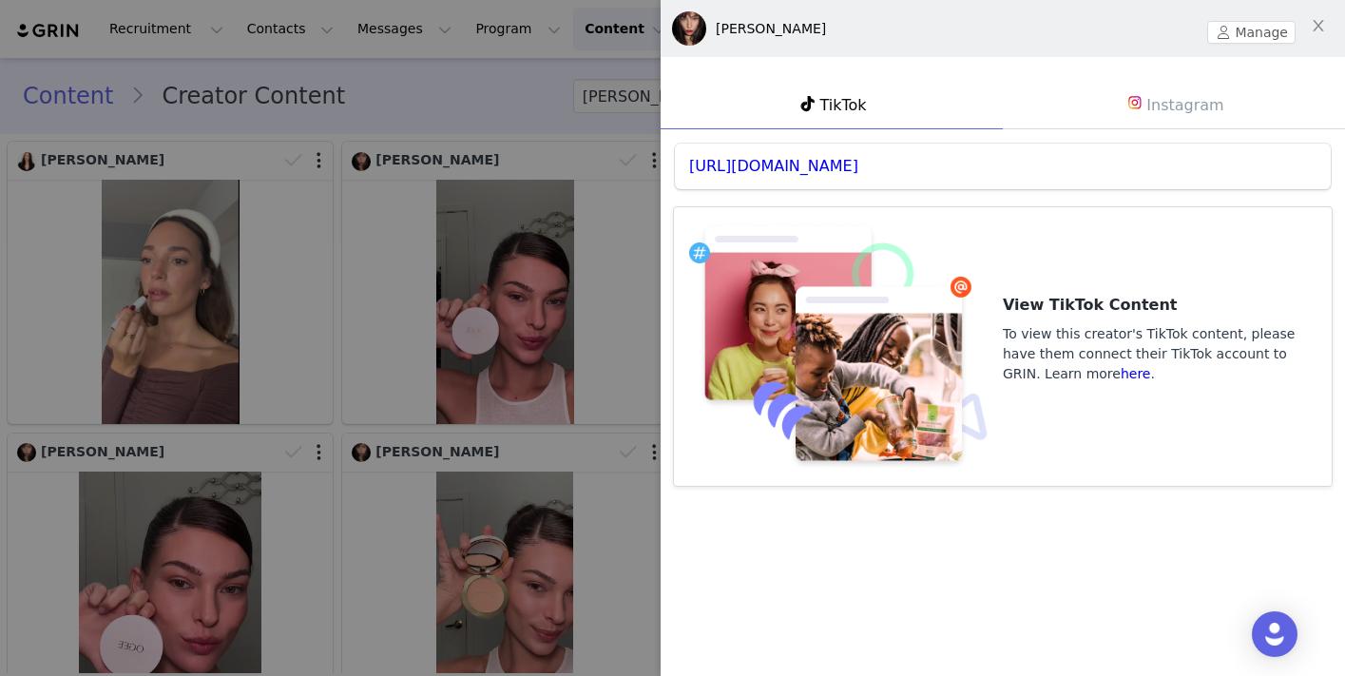
click at [1172, 106] on link "Instagram" at bounding box center [1174, 104] width 342 height 49
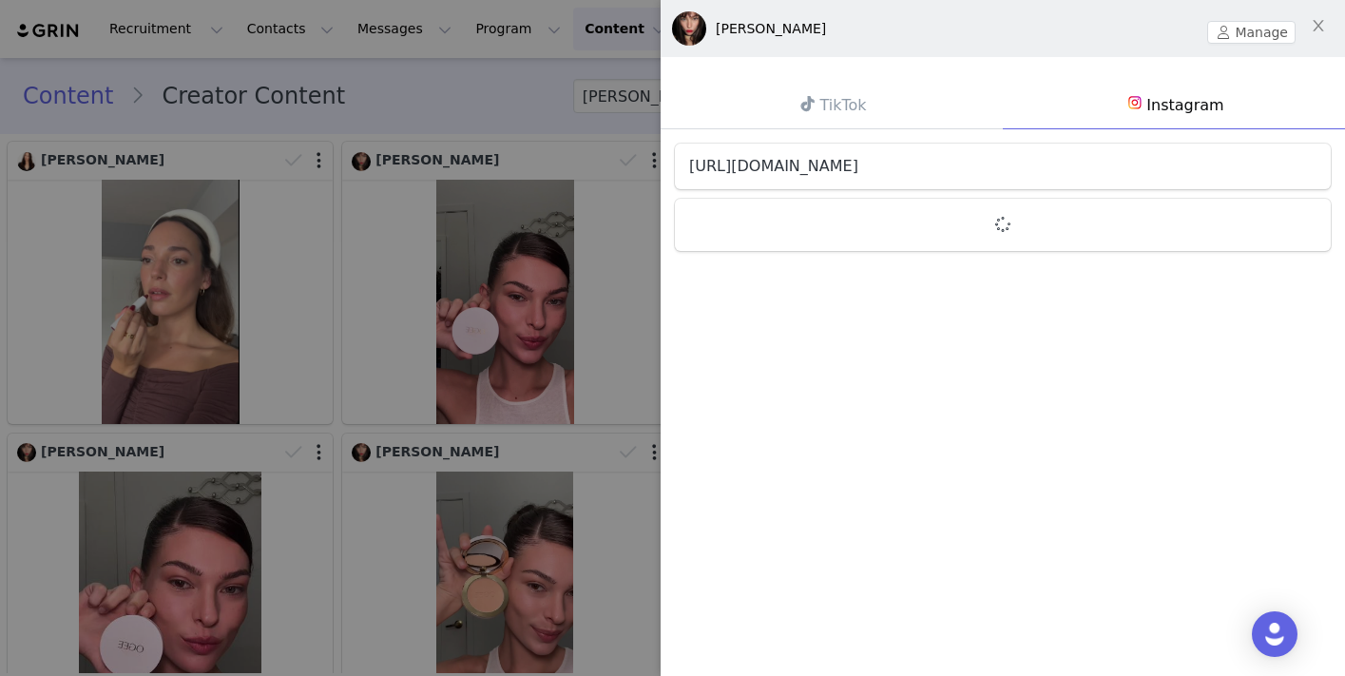
click at [859, 164] on link "[URL][DOMAIN_NAME]" at bounding box center [773, 166] width 169 height 18
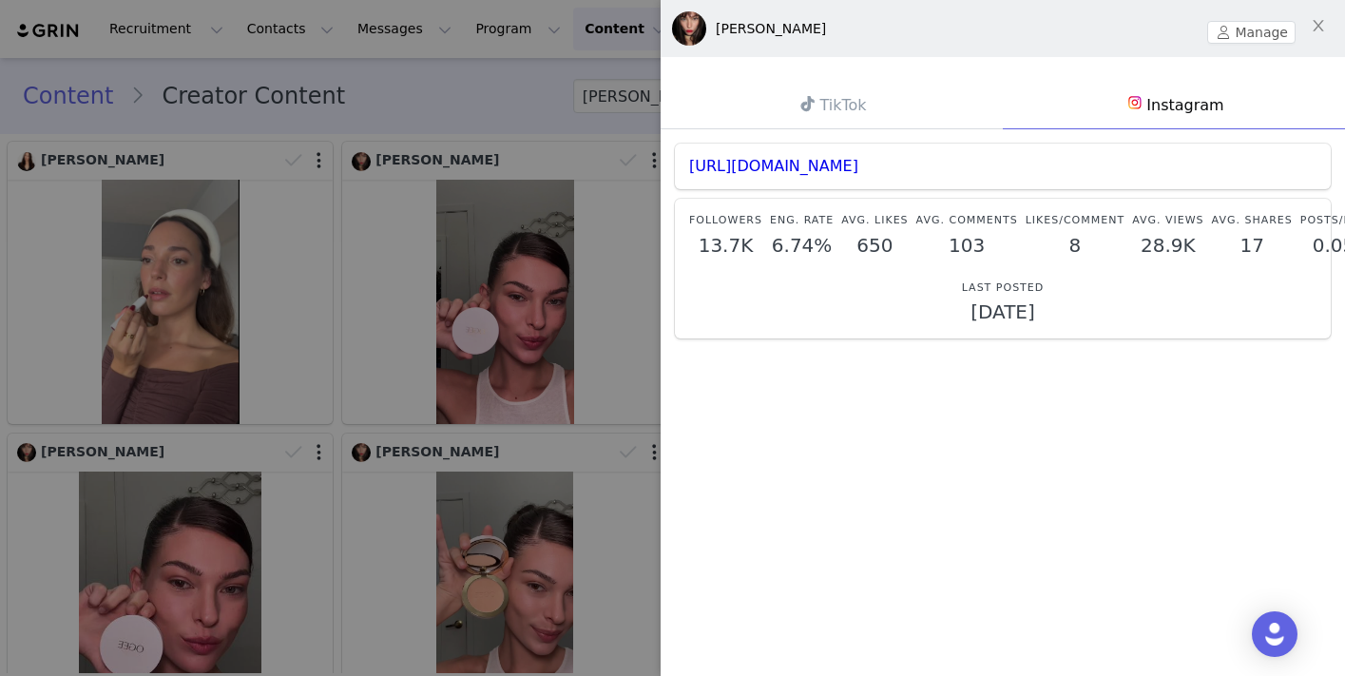
click at [591, 87] on div at bounding box center [672, 338] width 1345 height 676
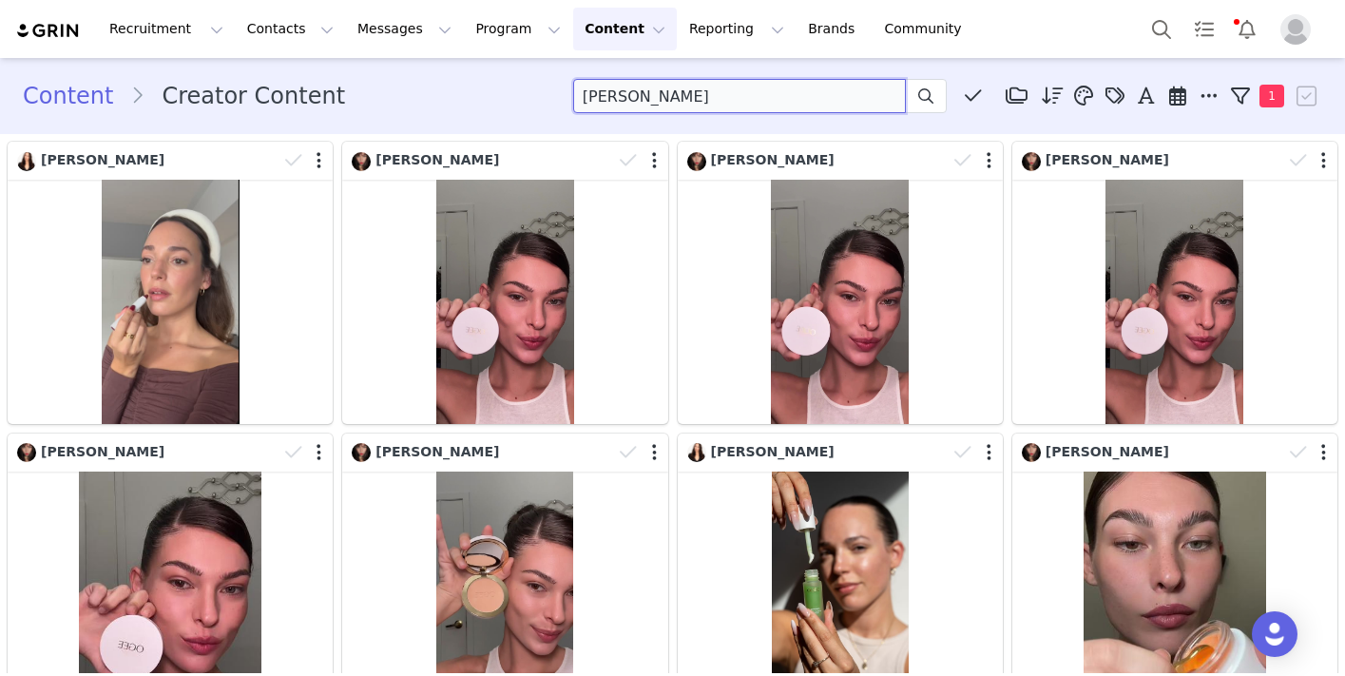
click at [706, 94] on input "[PERSON_NAME]" at bounding box center [739, 96] width 333 height 34
drag, startPoint x: 706, startPoint y: 94, endPoint x: 622, endPoint y: 87, distance: 84.9
click at [622, 87] on input "[PERSON_NAME]" at bounding box center [739, 96] width 333 height 34
type input "J"
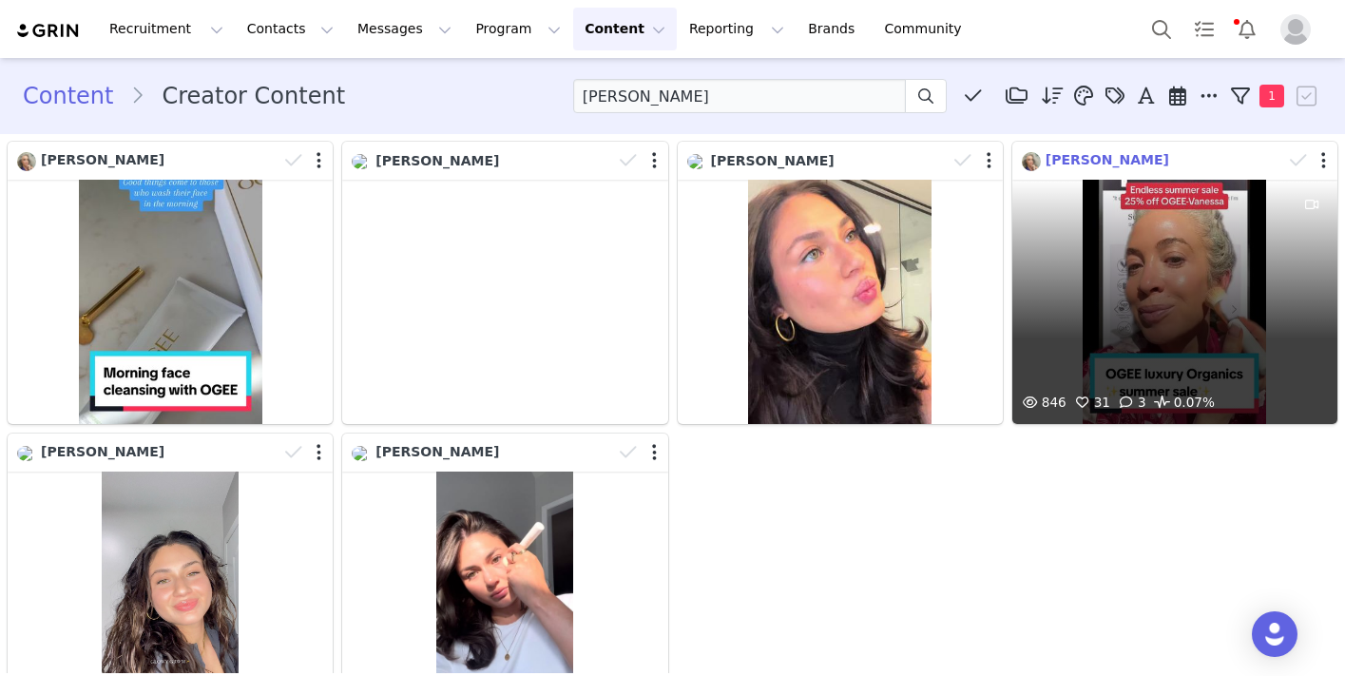
click at [1128, 160] on span "[PERSON_NAME]" at bounding box center [1108, 159] width 124 height 15
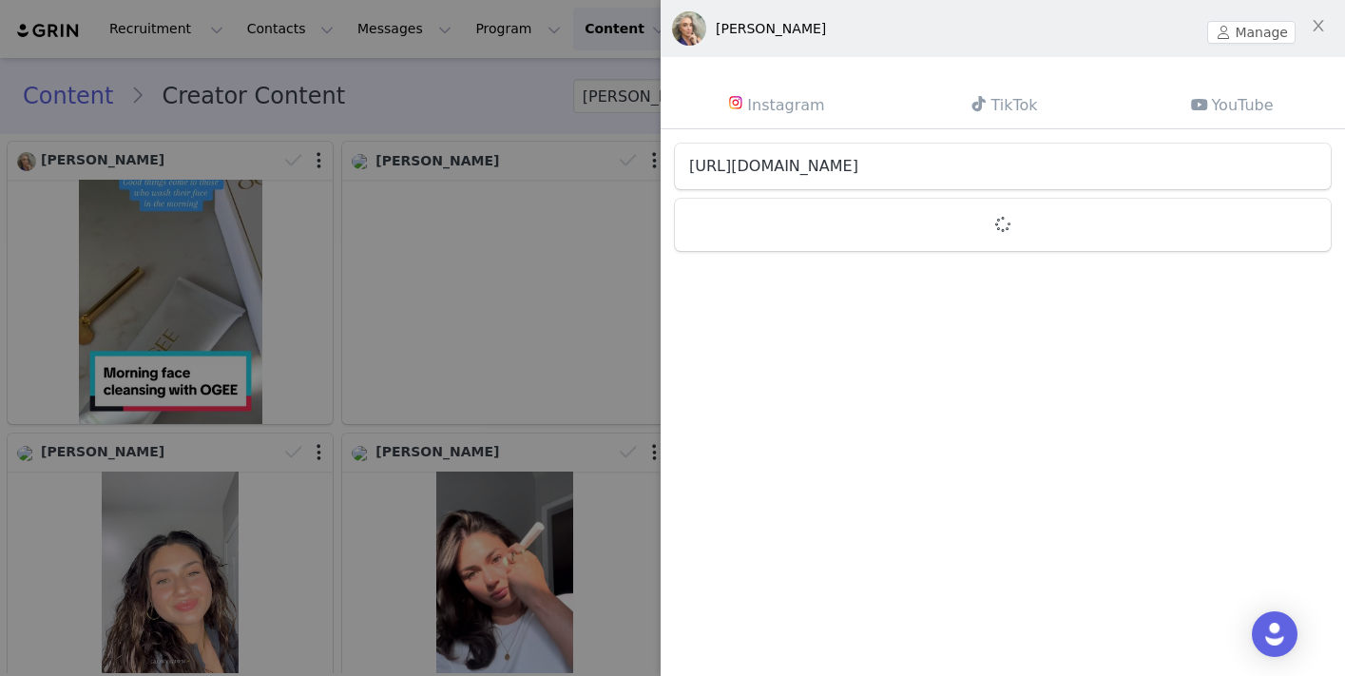
click at [859, 166] on link "[URL][DOMAIN_NAME]" at bounding box center [773, 166] width 169 height 18
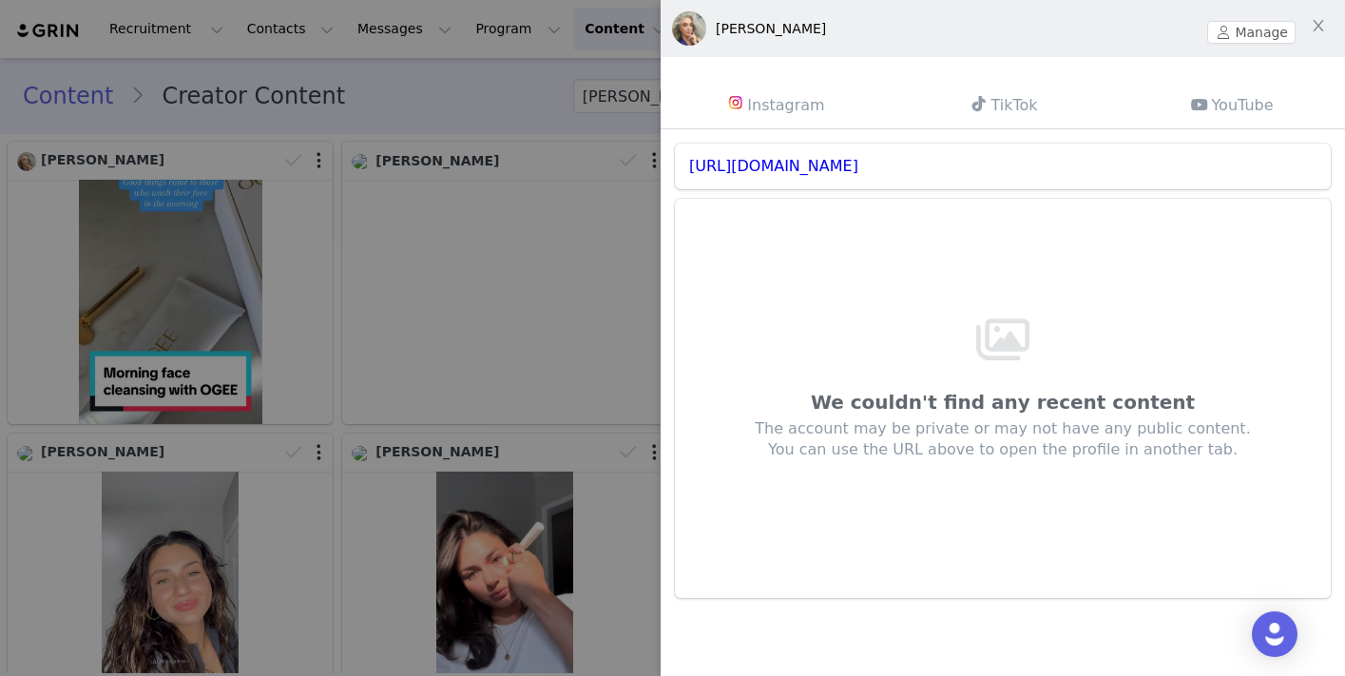
click at [810, 109] on link "Instagram" at bounding box center [775, 104] width 228 height 49
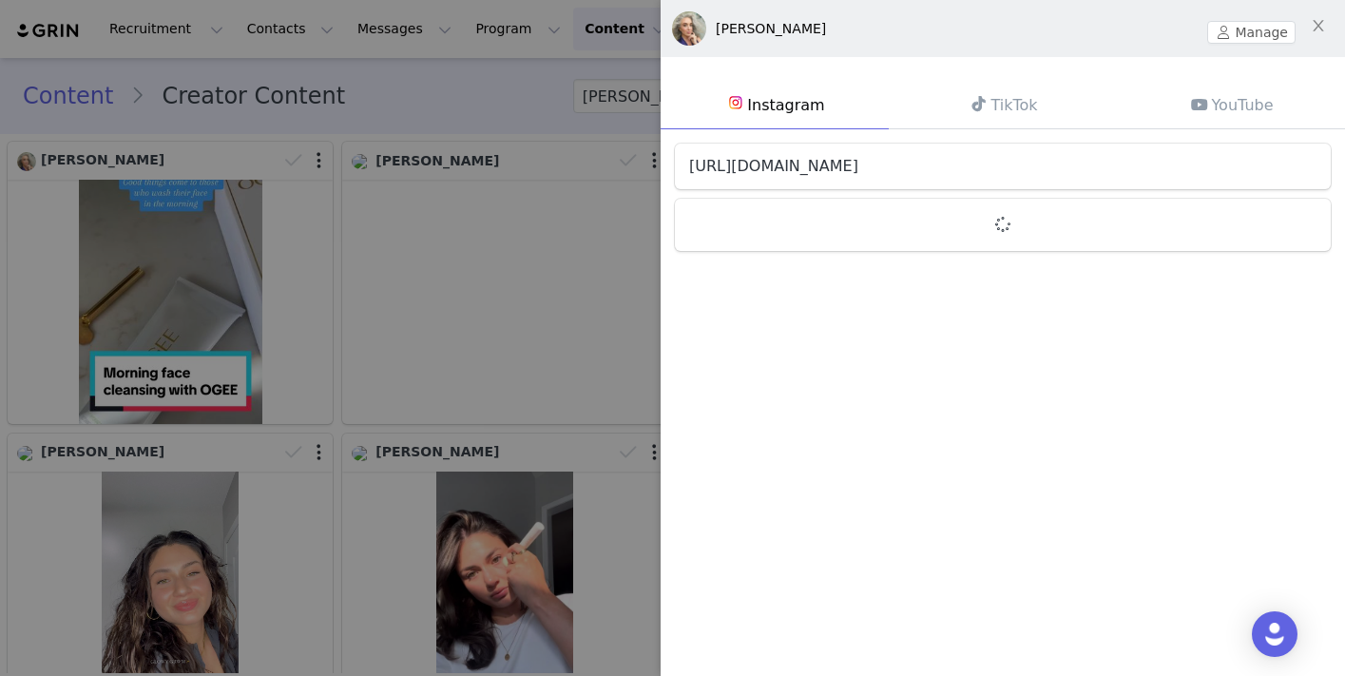
click at [859, 172] on link "[URL][DOMAIN_NAME]" at bounding box center [773, 166] width 169 height 18
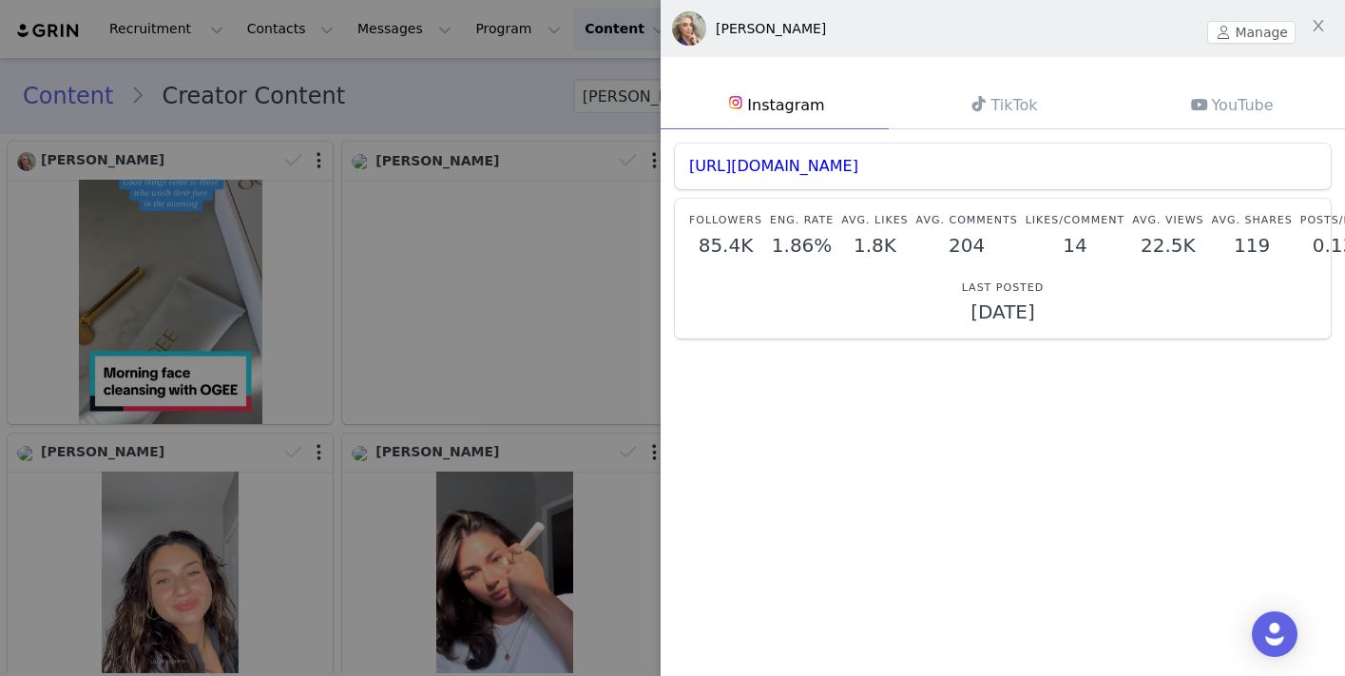
click at [565, 116] on div at bounding box center [672, 338] width 1345 height 676
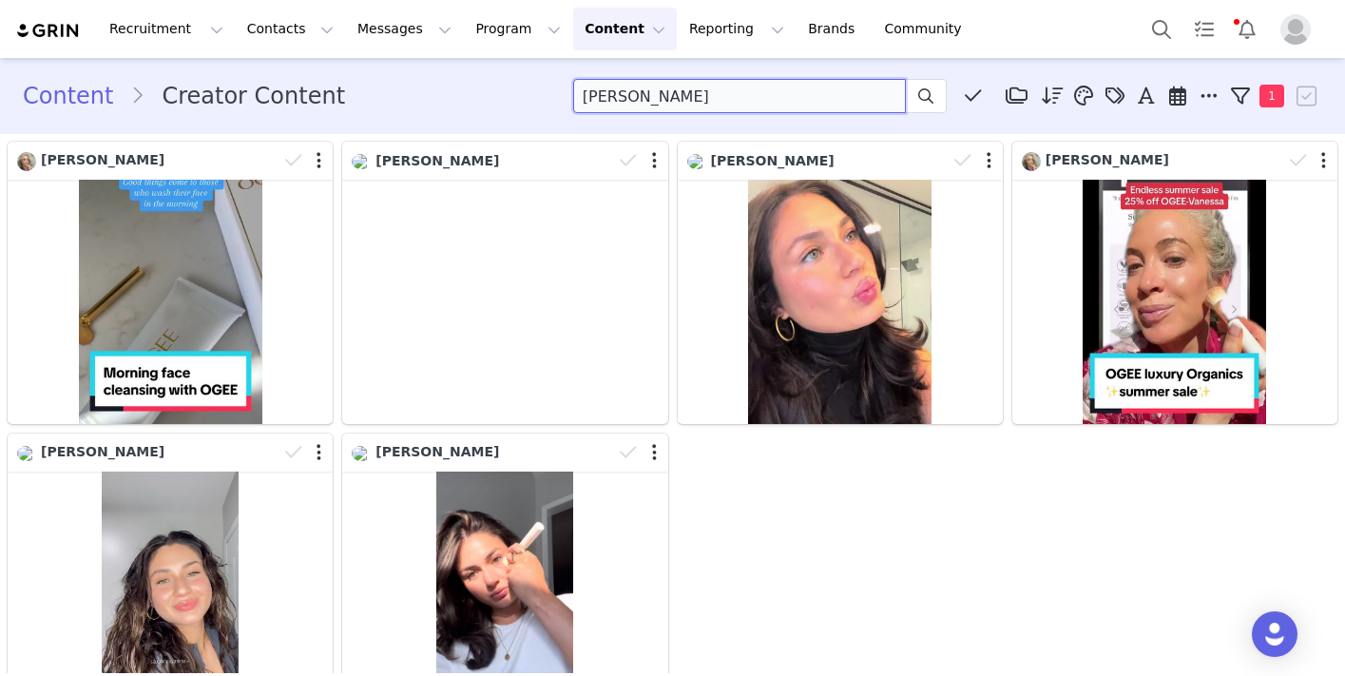
drag, startPoint x: 772, startPoint y: 87, endPoint x: 708, endPoint y: 83, distance: 63.8
click at [708, 83] on input "[PERSON_NAME]" at bounding box center [739, 96] width 333 height 34
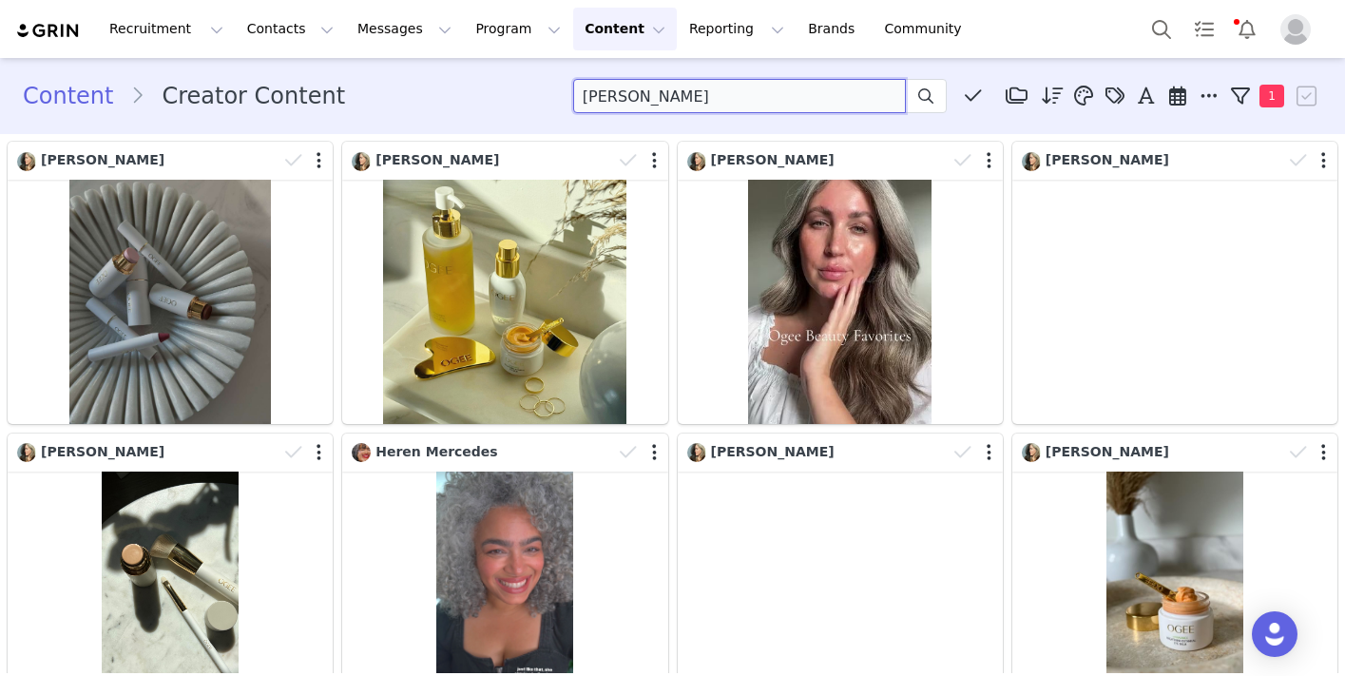
type input "[PERSON_NAME]"
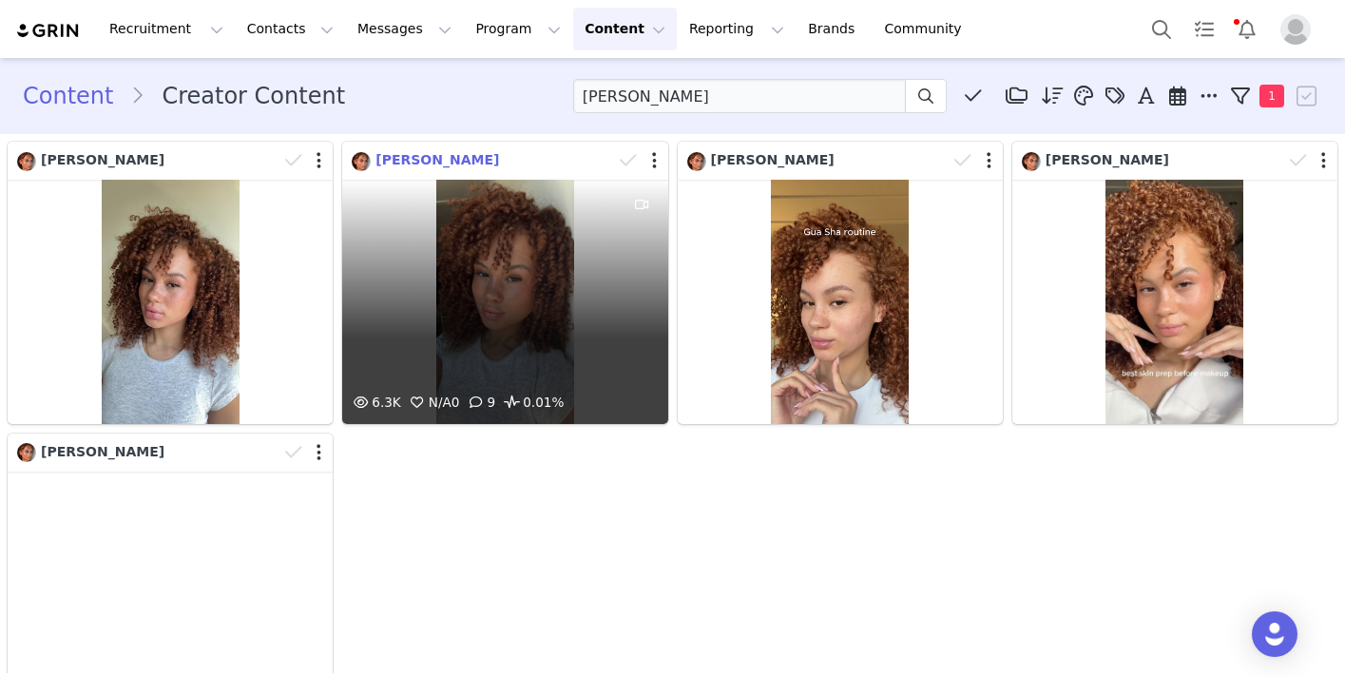
click at [457, 158] on span "[PERSON_NAME]" at bounding box center [438, 159] width 124 height 15
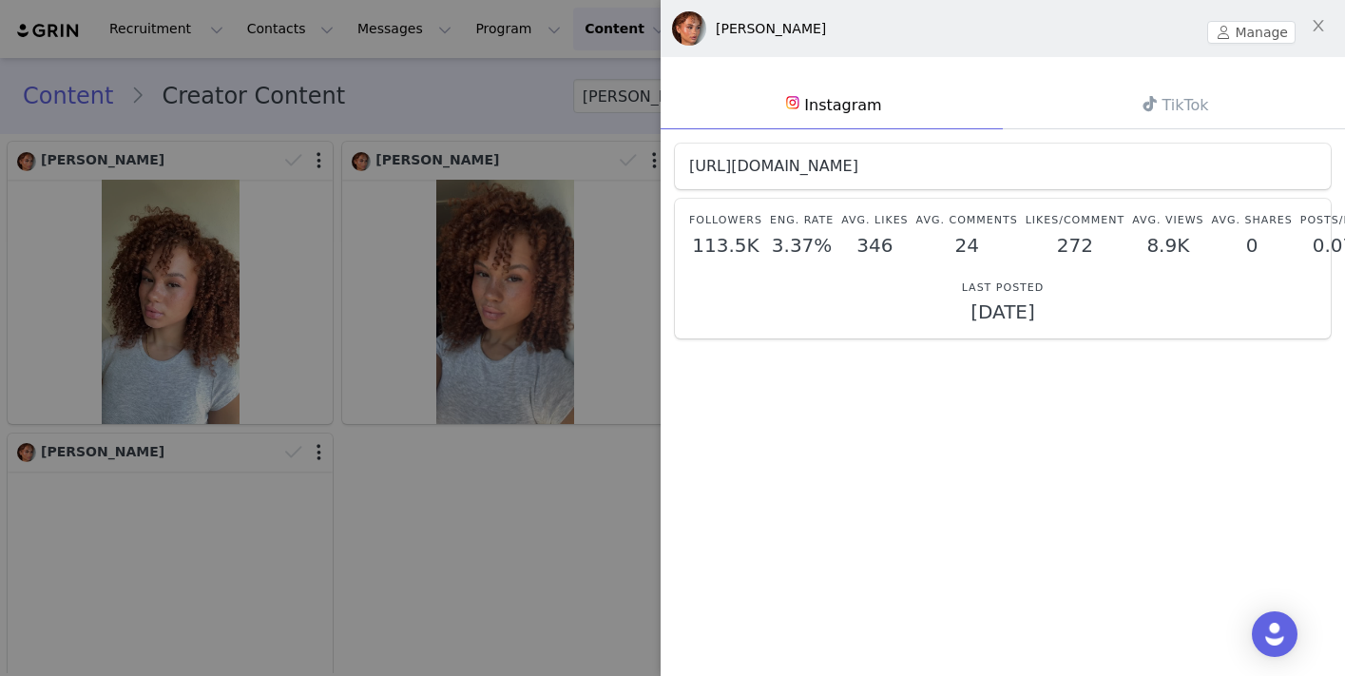
click at [859, 168] on link "[URL][DOMAIN_NAME]" at bounding box center [773, 166] width 169 height 18
